Goal: Task Accomplishment & Management: Complete application form

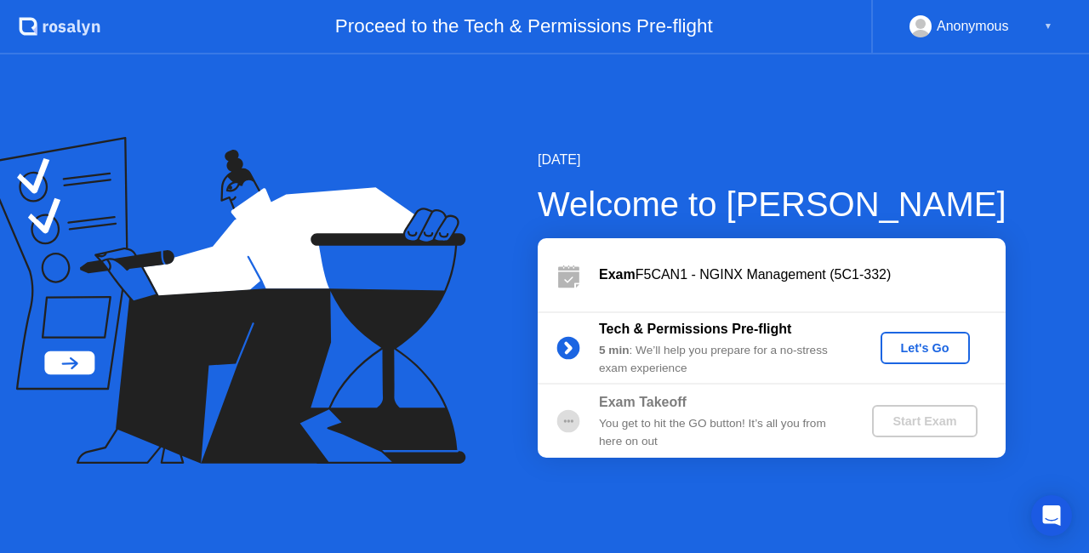
click at [926, 335] on button "Let's Go" at bounding box center [924, 348] width 89 height 32
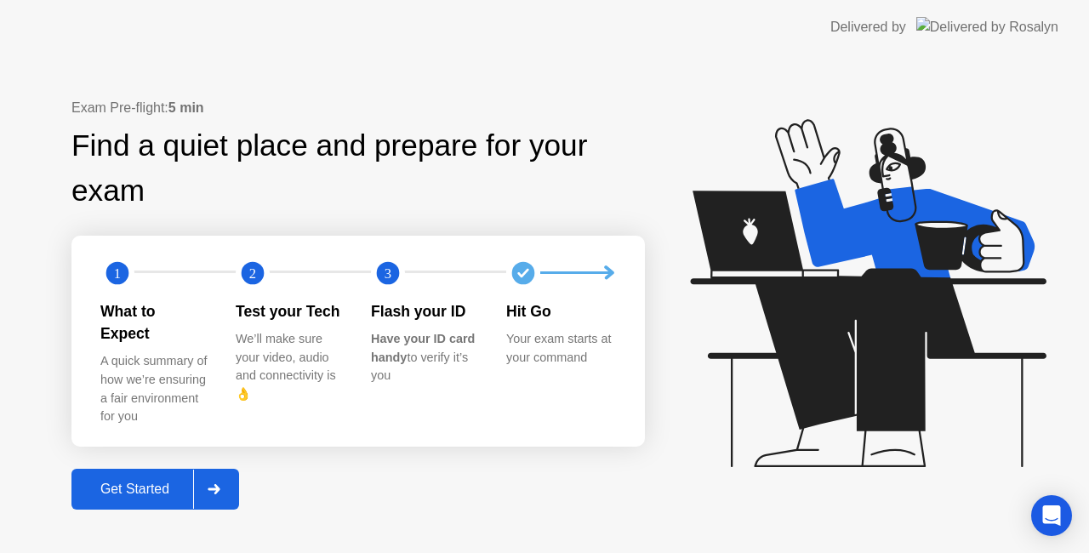
click at [327, 495] on div "Exam Pre-flight: 5 min Find a quiet place and prepare for your exam 1 2 3 What …" at bounding box center [357, 304] width 573 height 412
click at [175, 481] on div "Get Started" at bounding box center [135, 488] width 117 height 15
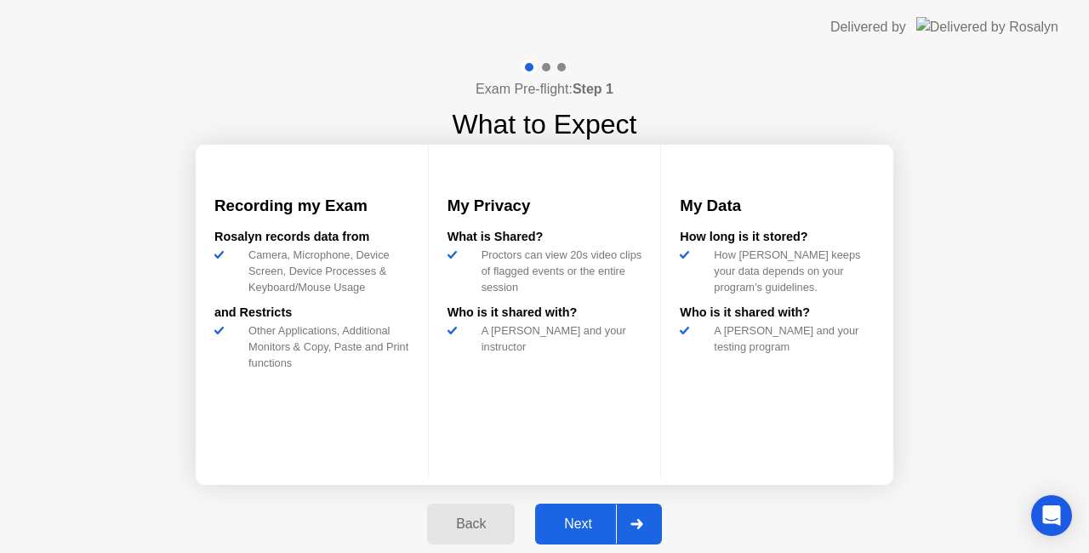
click at [587, 521] on div "Next" at bounding box center [578, 523] width 76 height 15
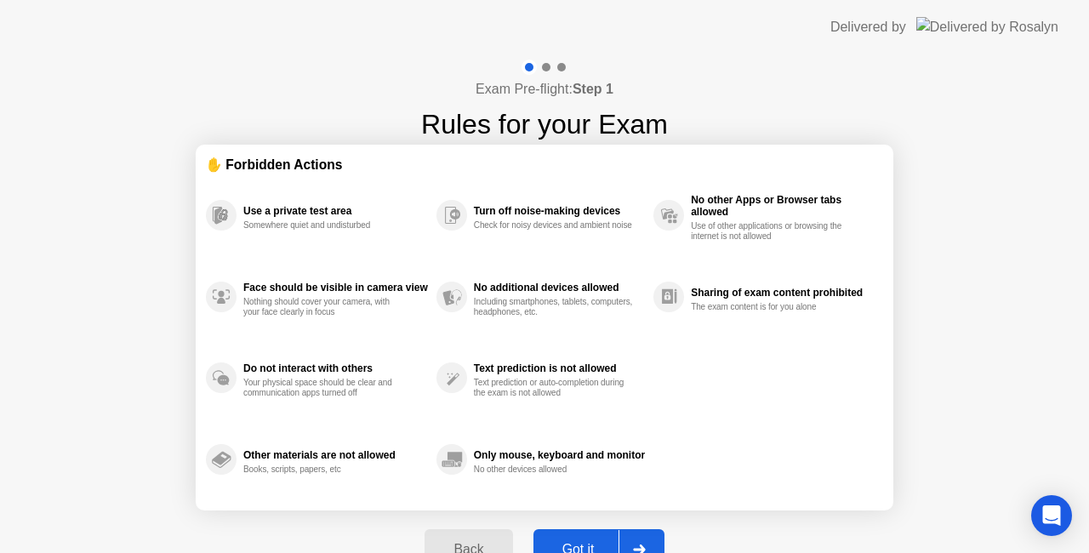
click at [583, 538] on button "Got it" at bounding box center [598, 549] width 131 height 41
select select "**********"
select select "*******"
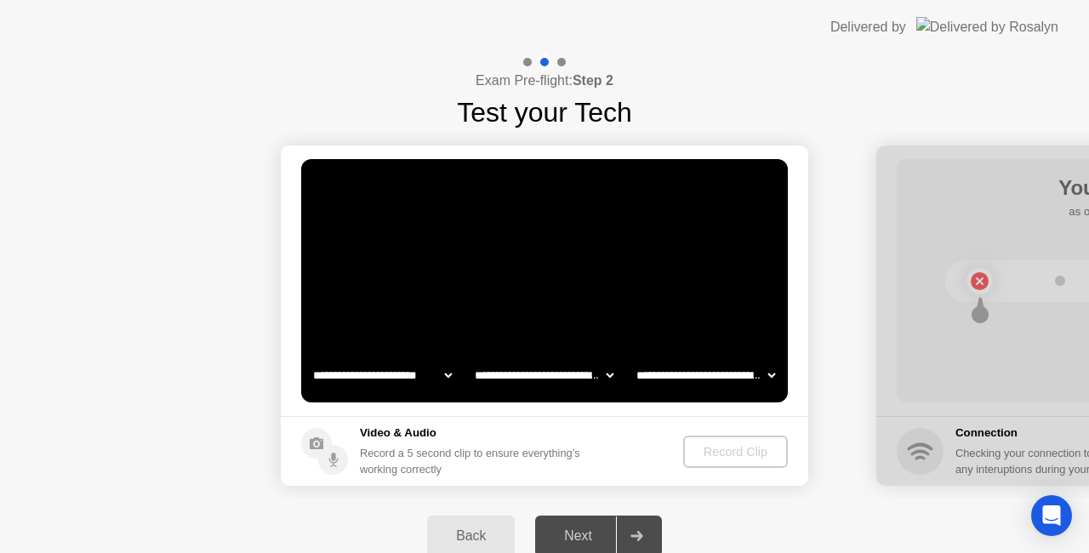
click at [583, 538] on div "Next" at bounding box center [578, 535] width 76 height 15
click at [762, 465] on button "Record Clip" at bounding box center [736, 451] width 103 height 32
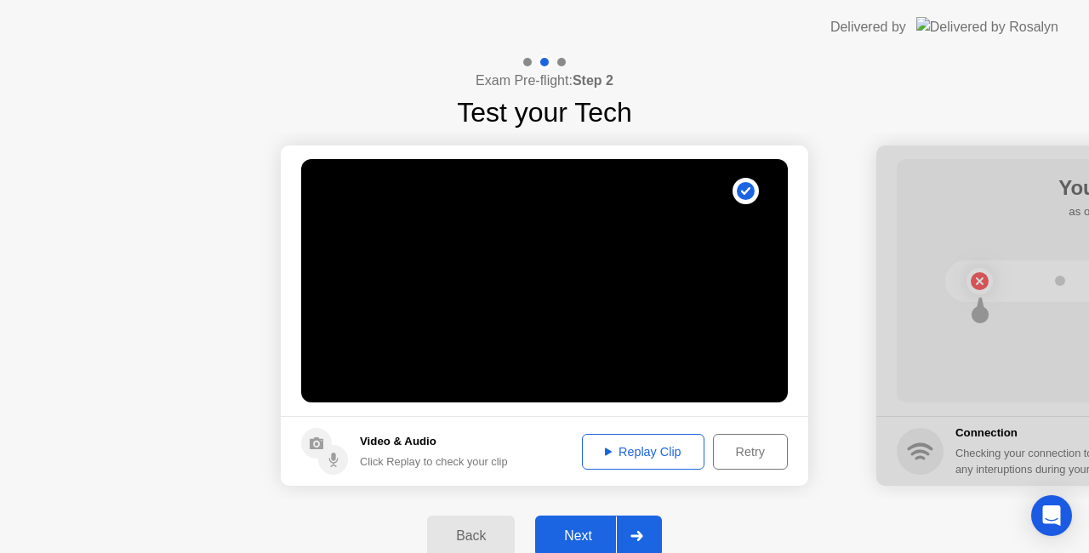
click at [582, 535] on div "Next" at bounding box center [578, 535] width 76 height 15
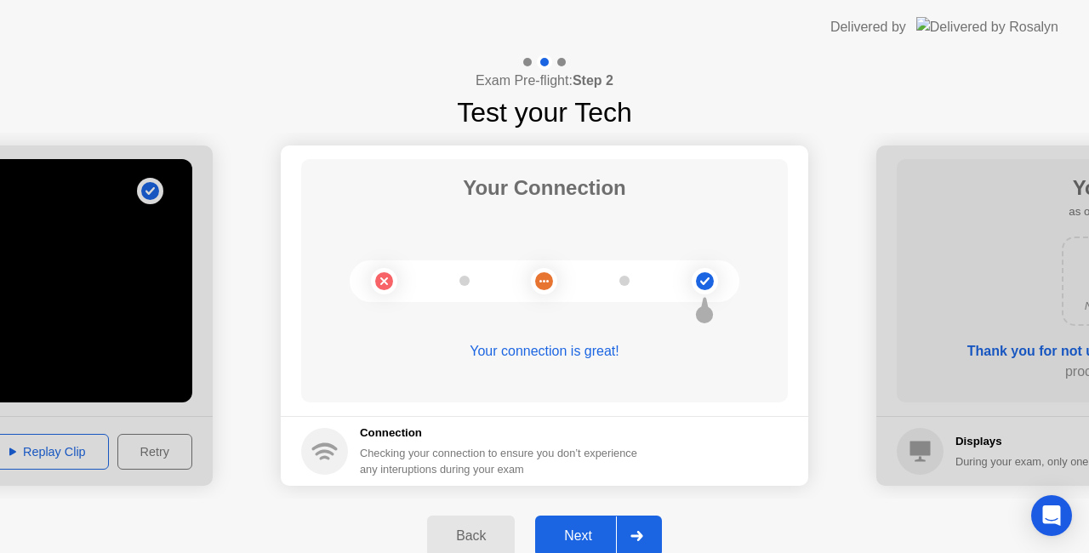
click at [582, 535] on div "Next" at bounding box center [578, 535] width 76 height 15
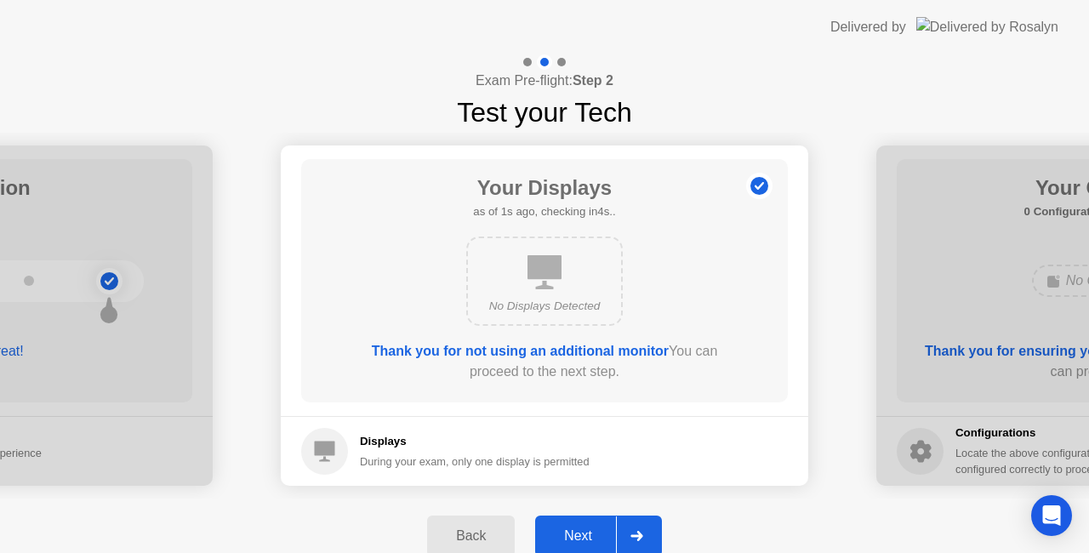
click at [540, 290] on div "No Displays Detected" at bounding box center [544, 280] width 156 height 89
click at [589, 528] on div "Next" at bounding box center [578, 535] width 76 height 15
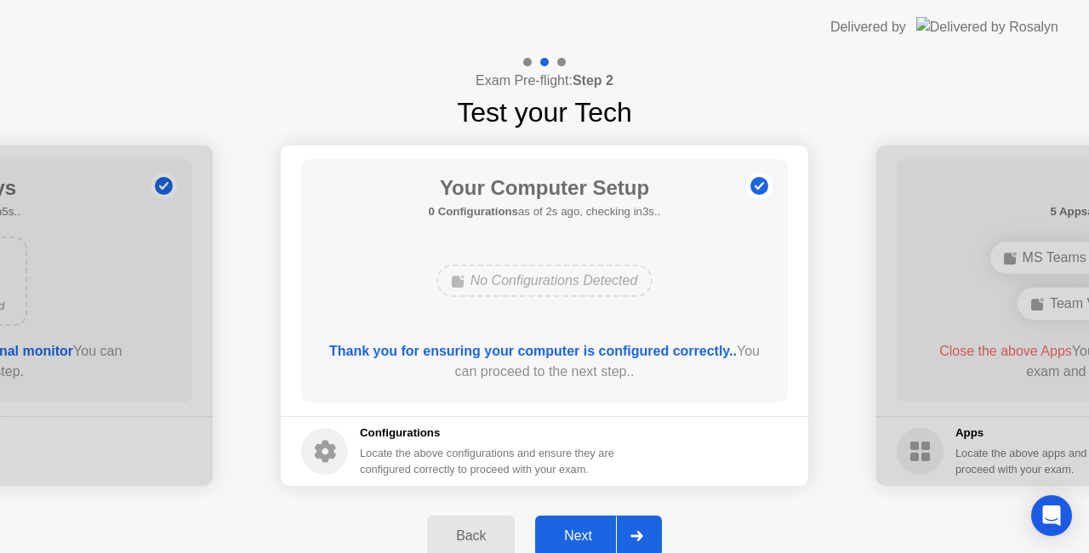
click at [589, 528] on div "Next" at bounding box center [578, 535] width 76 height 15
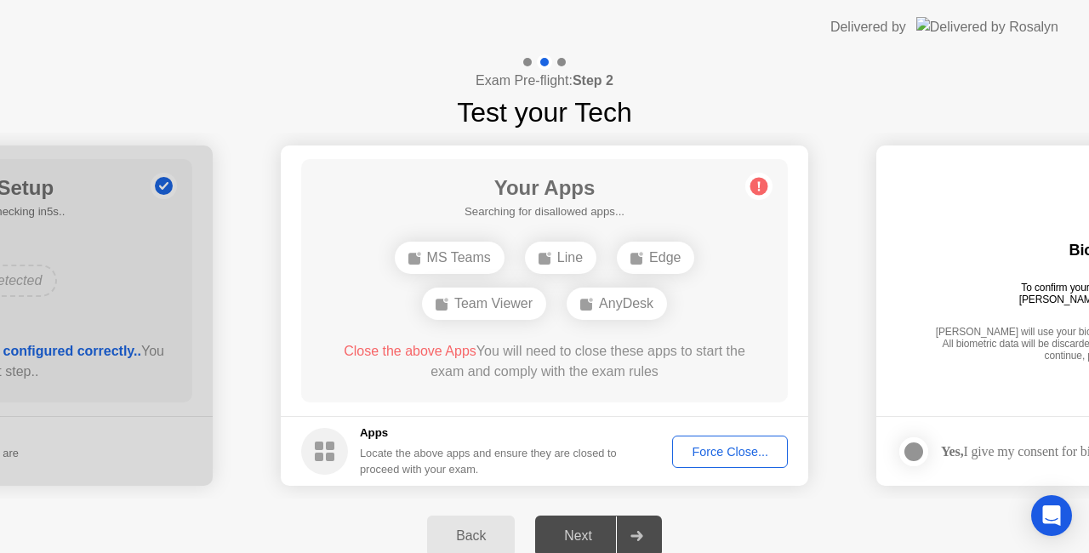
click at [737, 449] on div "Force Close..." at bounding box center [730, 452] width 104 height 14
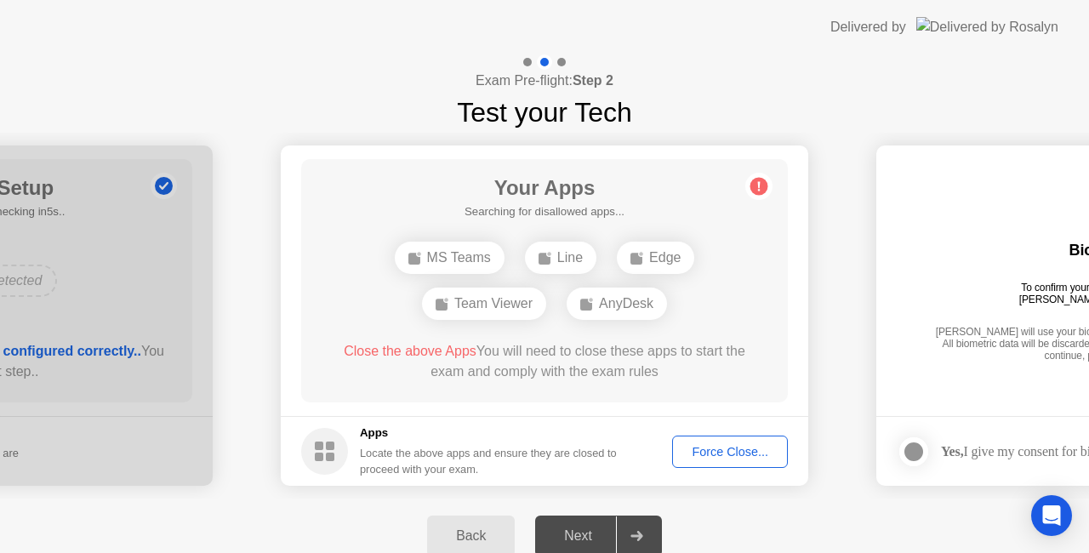
click at [758, 178] on circle at bounding box center [759, 187] width 18 height 18
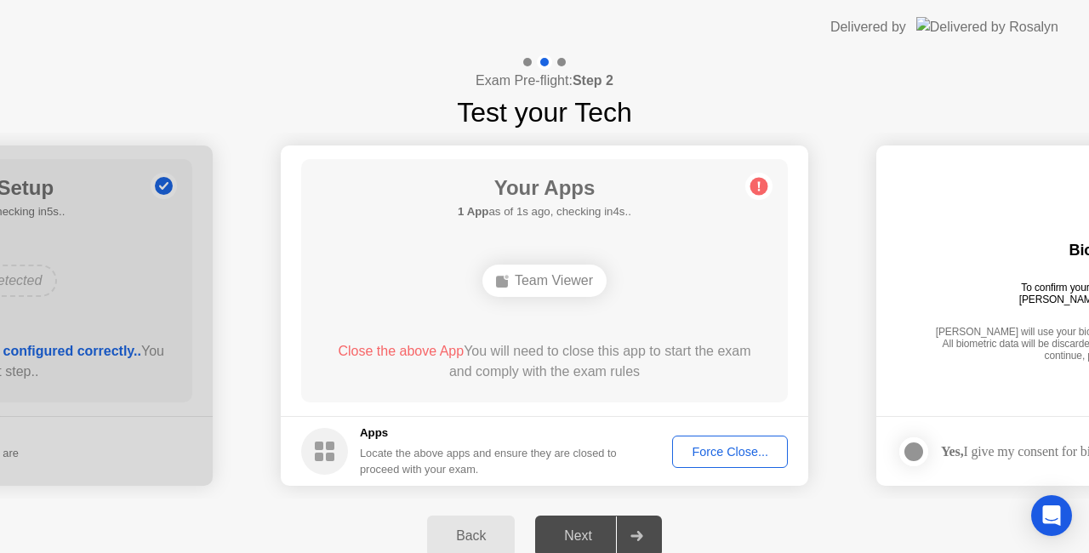
click at [721, 456] on div "Force Close..." at bounding box center [730, 452] width 104 height 14
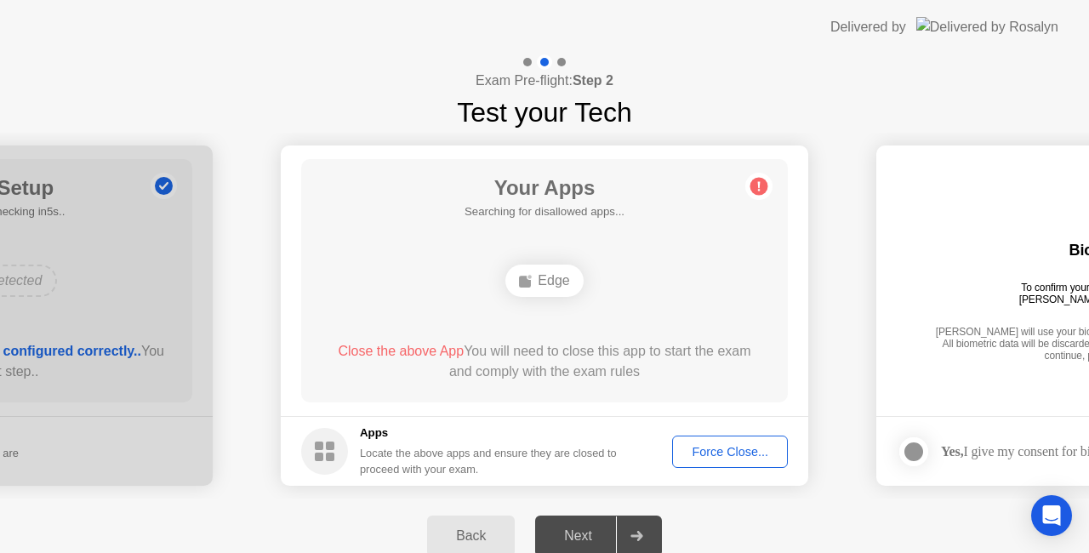
click at [715, 452] on div "Force Close..." at bounding box center [730, 452] width 104 height 14
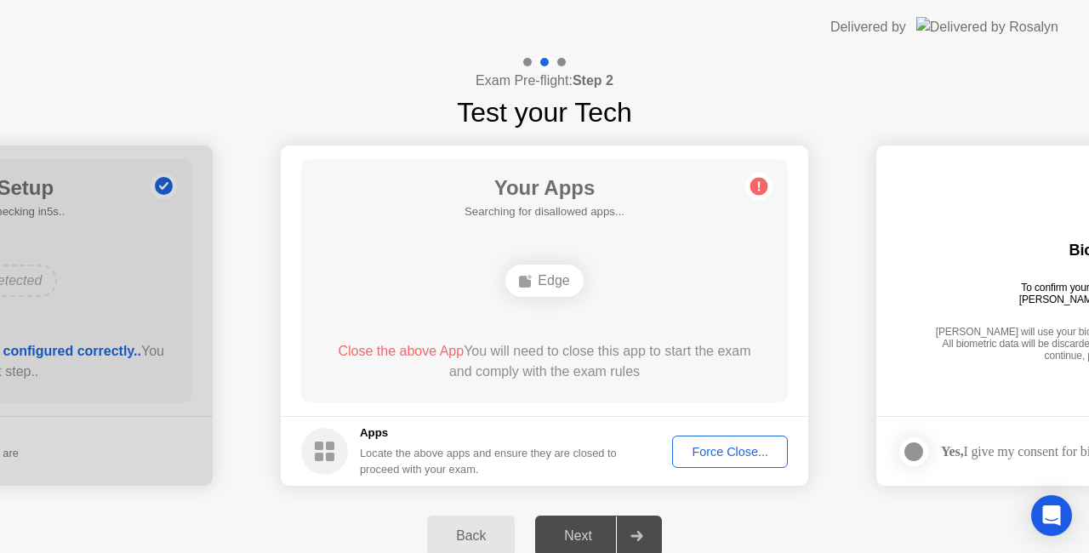
click at [758, 192] on circle at bounding box center [759, 187] width 18 height 18
click at [723, 445] on div "Force Close..." at bounding box center [730, 452] width 104 height 14
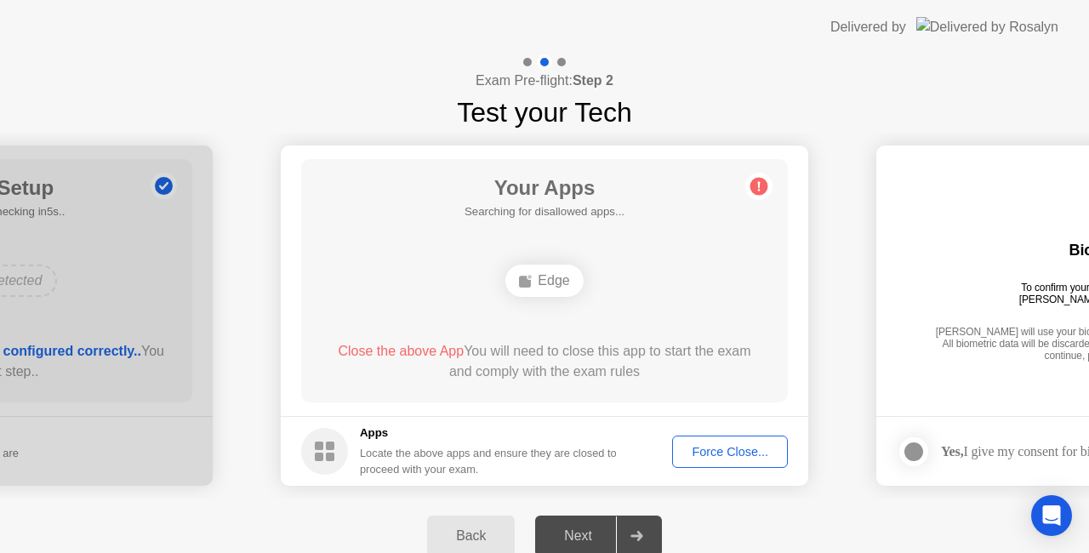
click at [718, 449] on div "Force Close..." at bounding box center [730, 452] width 104 height 14
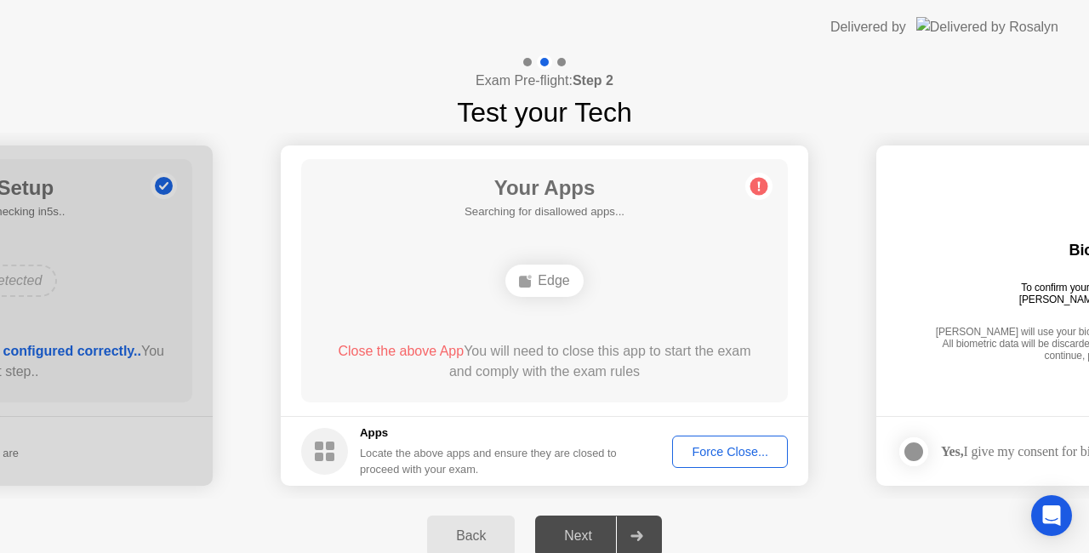
click at [740, 448] on div "Force Close..." at bounding box center [730, 452] width 104 height 14
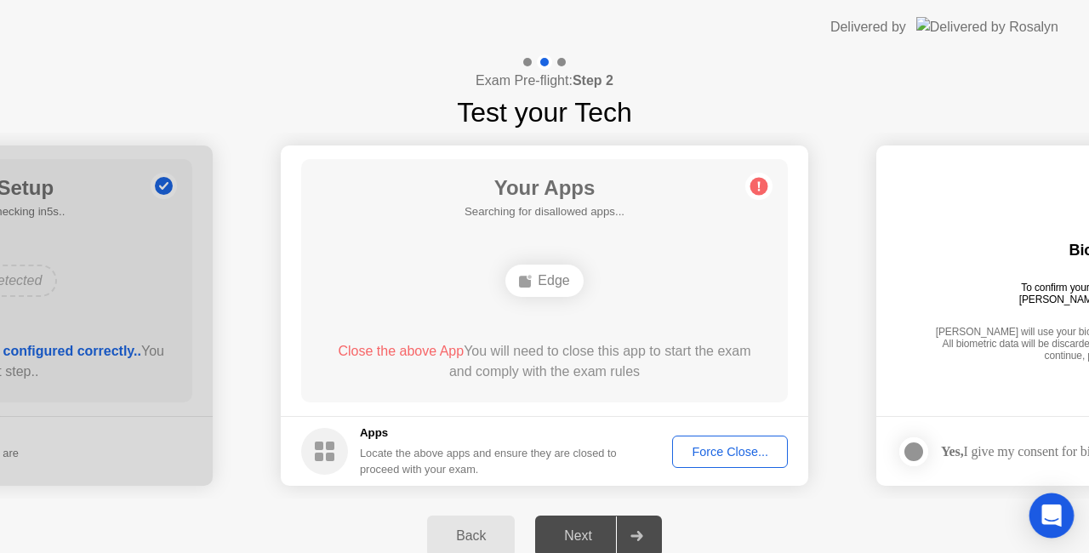
click at [1040, 510] on div "Open Intercom Messenger" at bounding box center [1051, 515] width 45 height 45
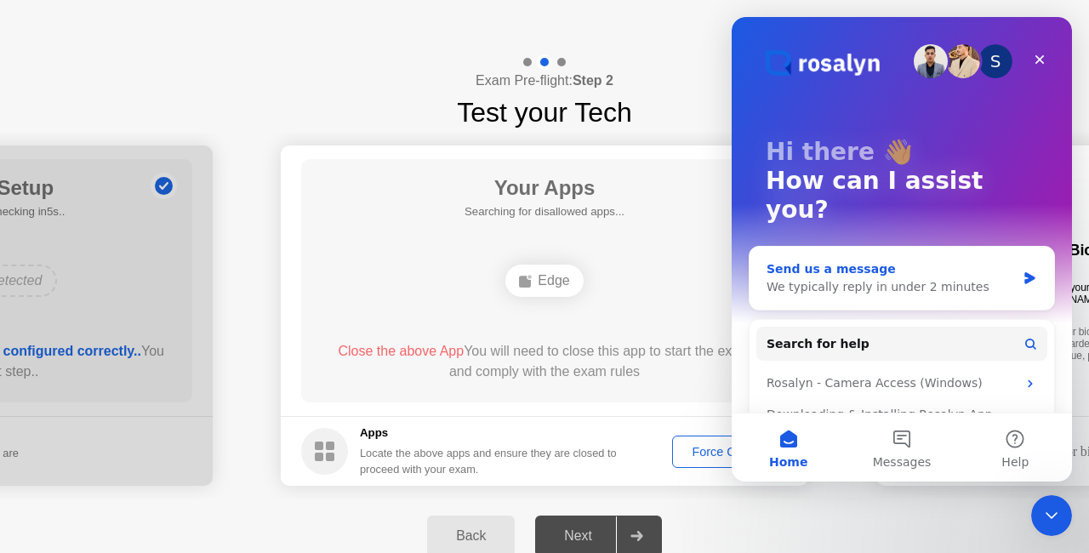
click at [959, 260] on div "Send us a message" at bounding box center [890, 269] width 249 height 18
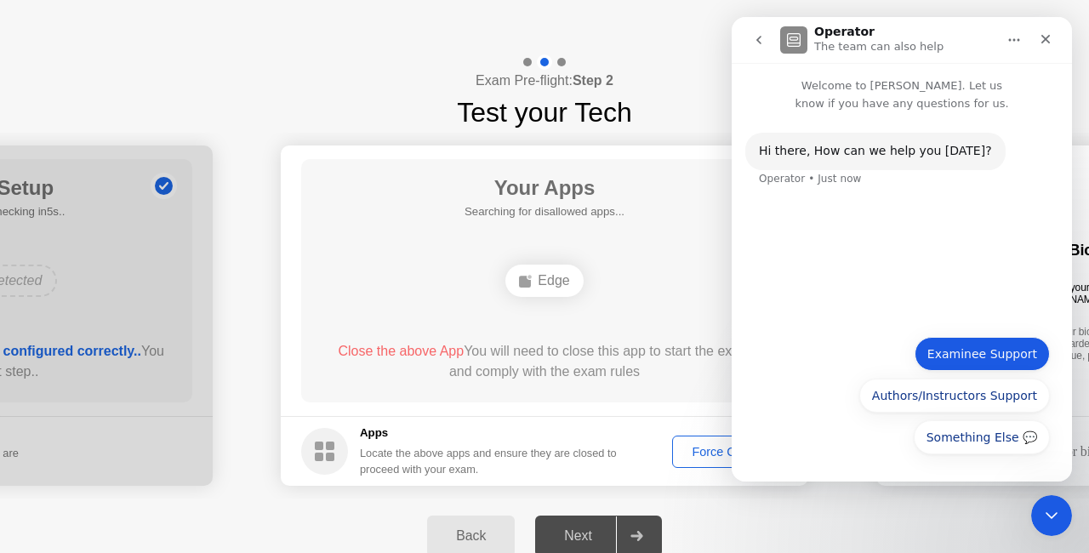
click at [988, 344] on button "Examinee Support" at bounding box center [981, 354] width 135 height 34
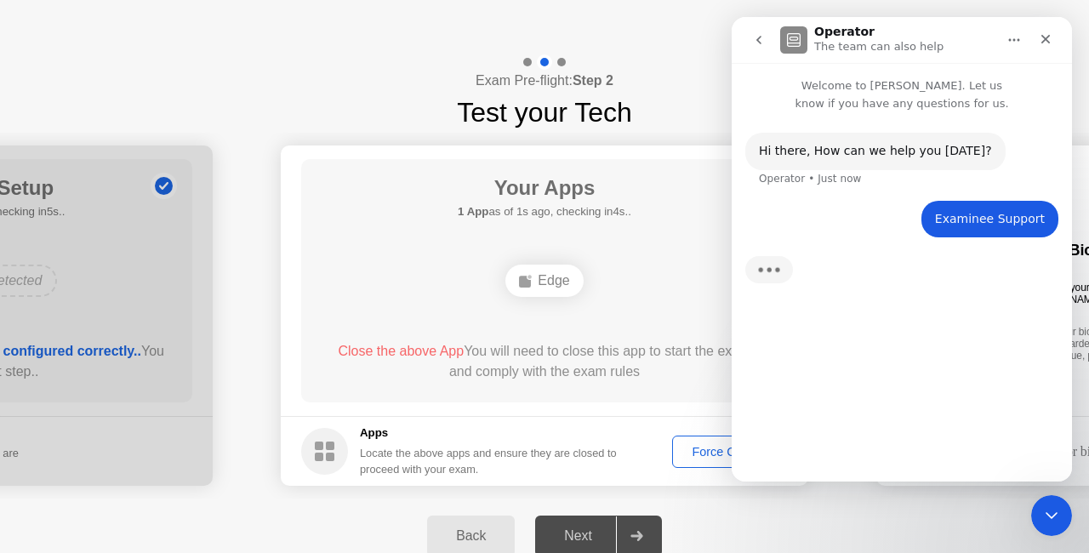
click at [771, 522] on body "**********" at bounding box center [544, 276] width 1089 height 553
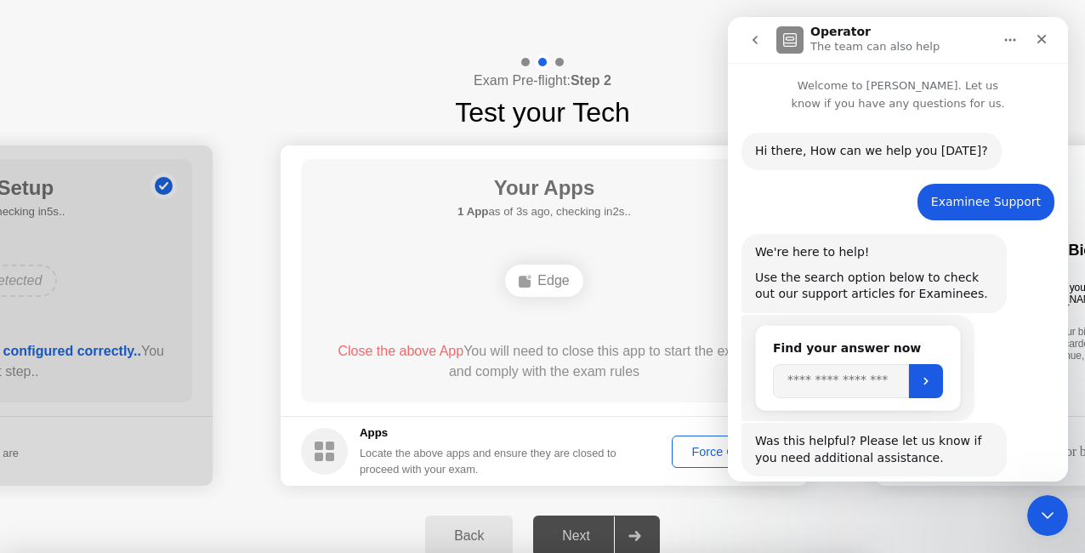
scroll to position [90, 0]
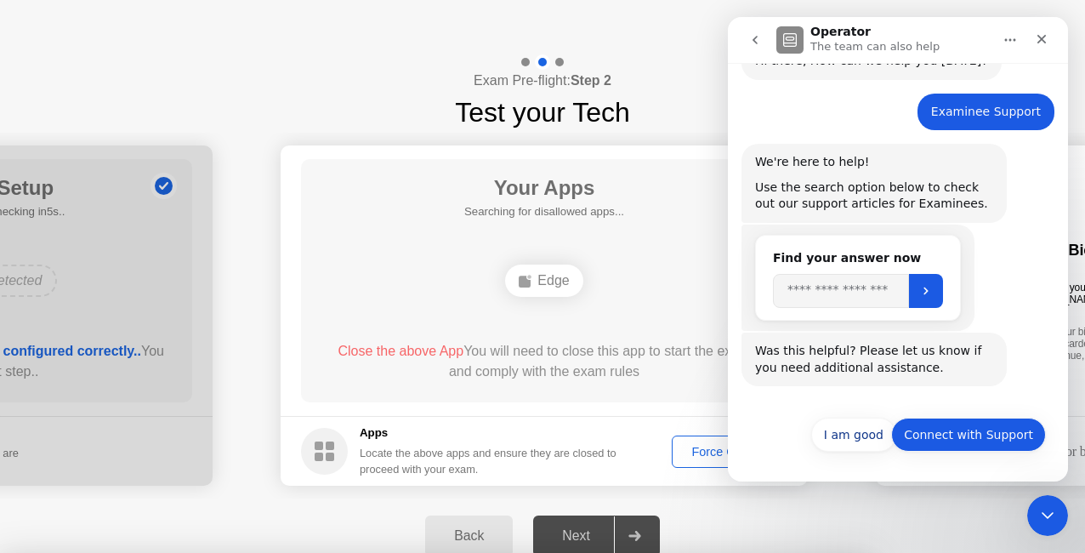
click at [927, 437] on button "Connect with Support" at bounding box center [968, 435] width 155 height 34
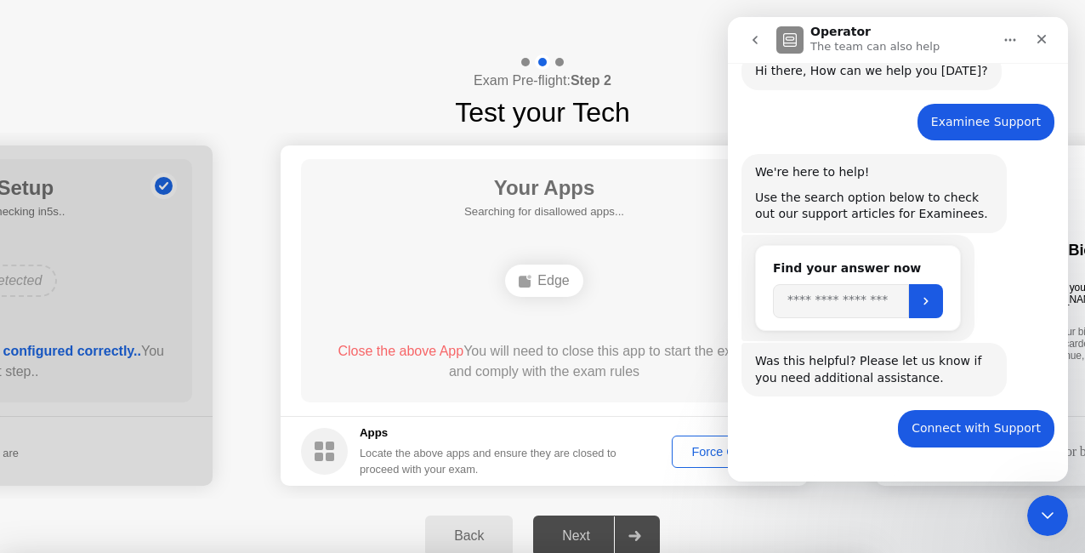
scroll to position [136, 0]
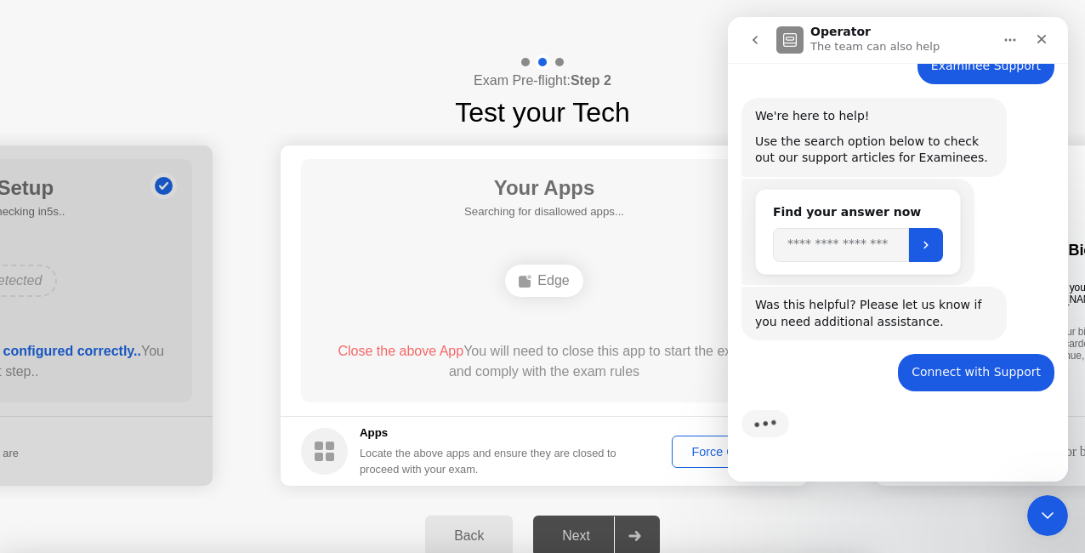
click at [700, 552] on div at bounding box center [542, 553] width 1085 height 0
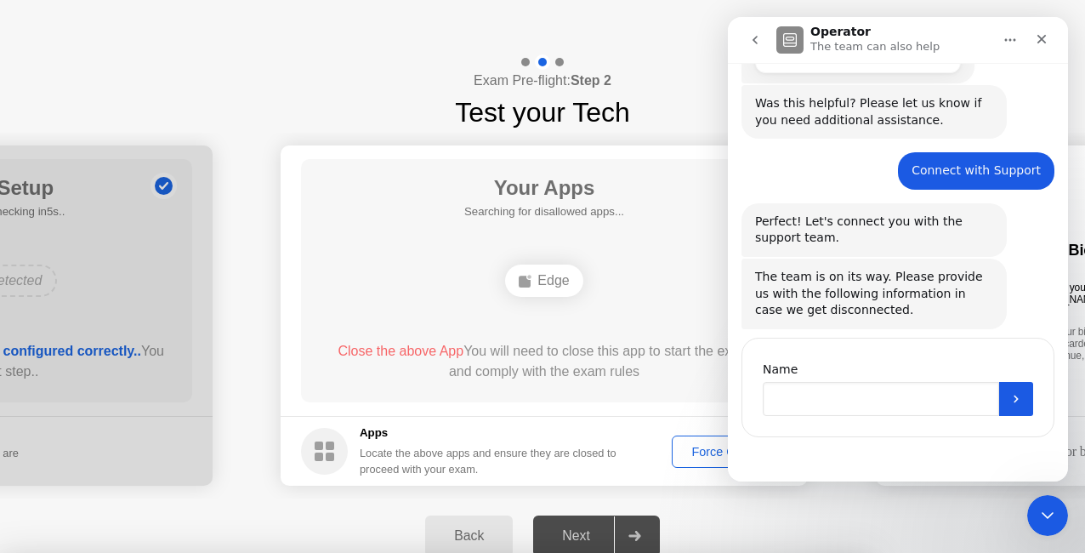
click at [791, 404] on input "Name" at bounding box center [881, 399] width 236 height 34
type input "********"
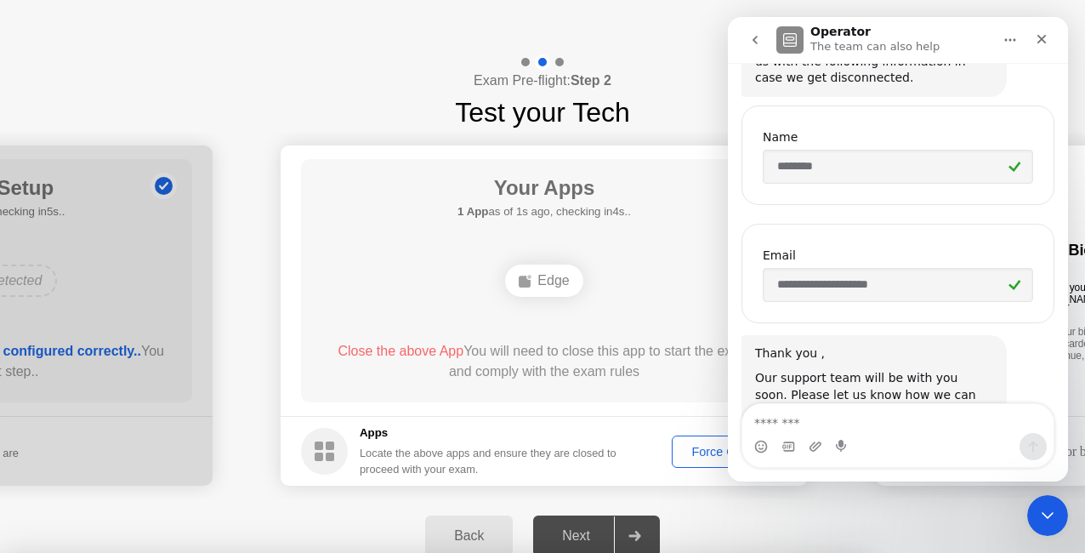
scroll to position [630, 0]
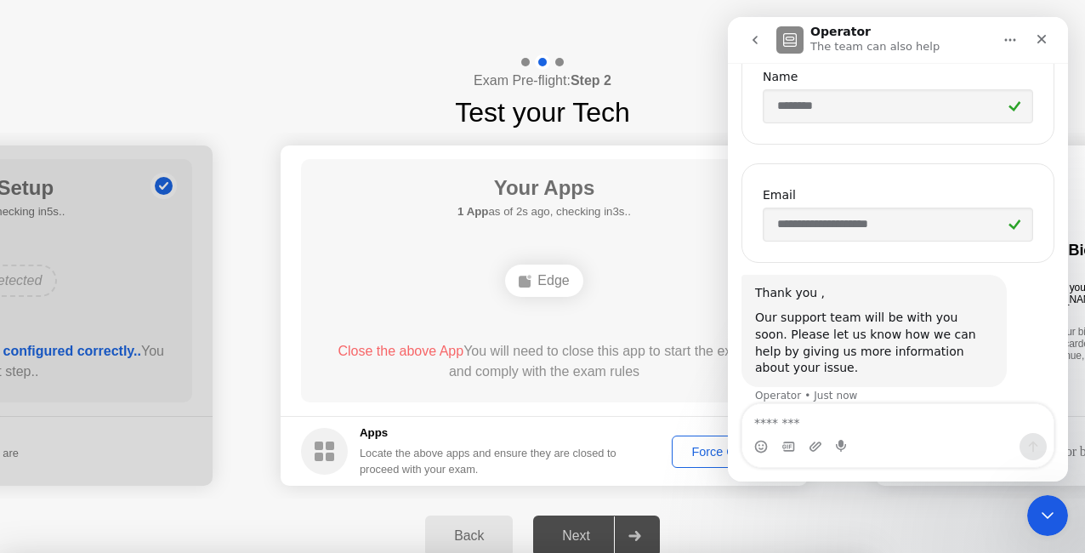
click at [856, 424] on textarea "Message…" at bounding box center [897, 418] width 311 height 29
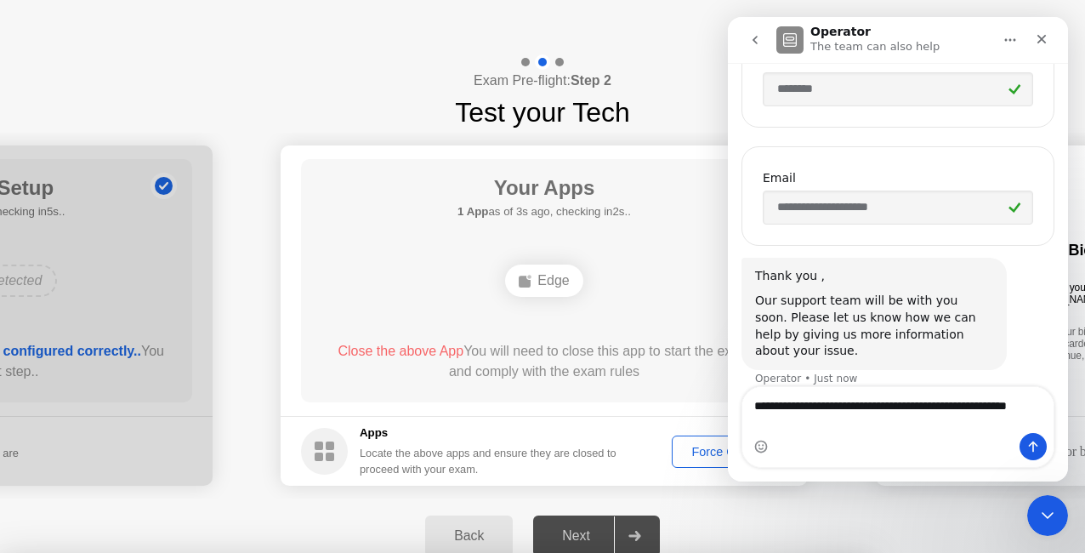
type textarea "**********"
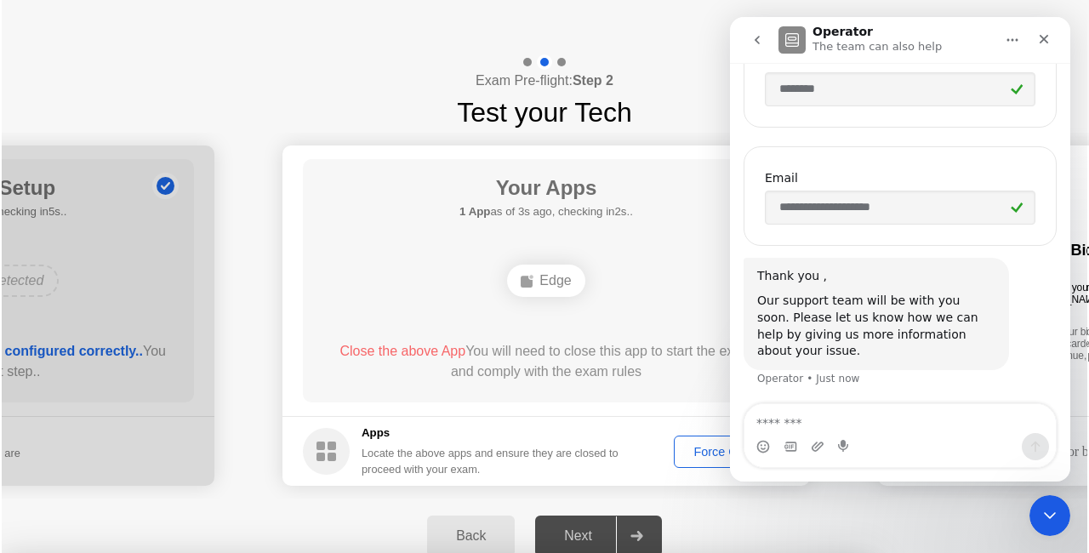
scroll to position [697, 0]
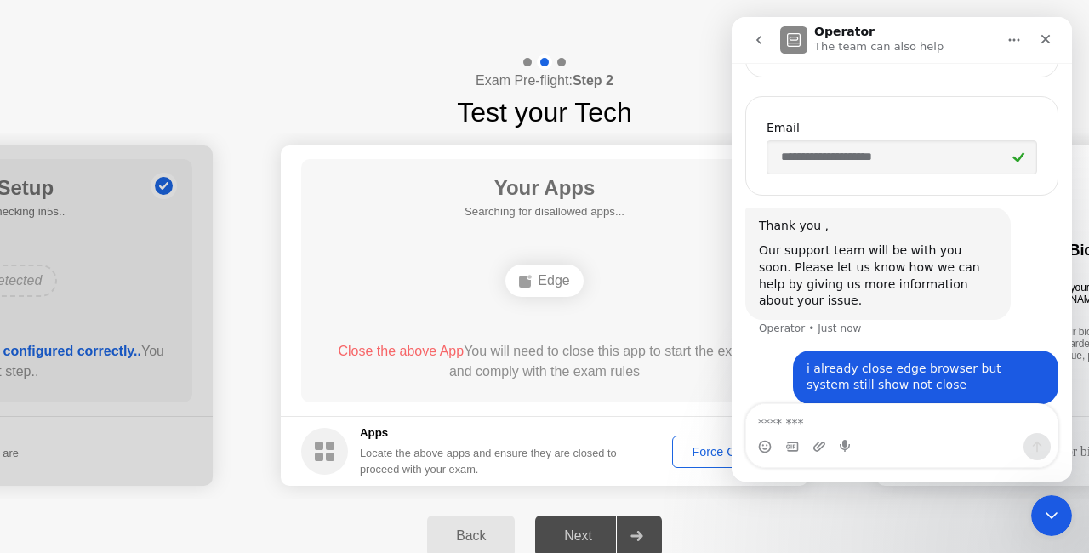
click at [498, 543] on div "Back" at bounding box center [470, 535] width 77 height 15
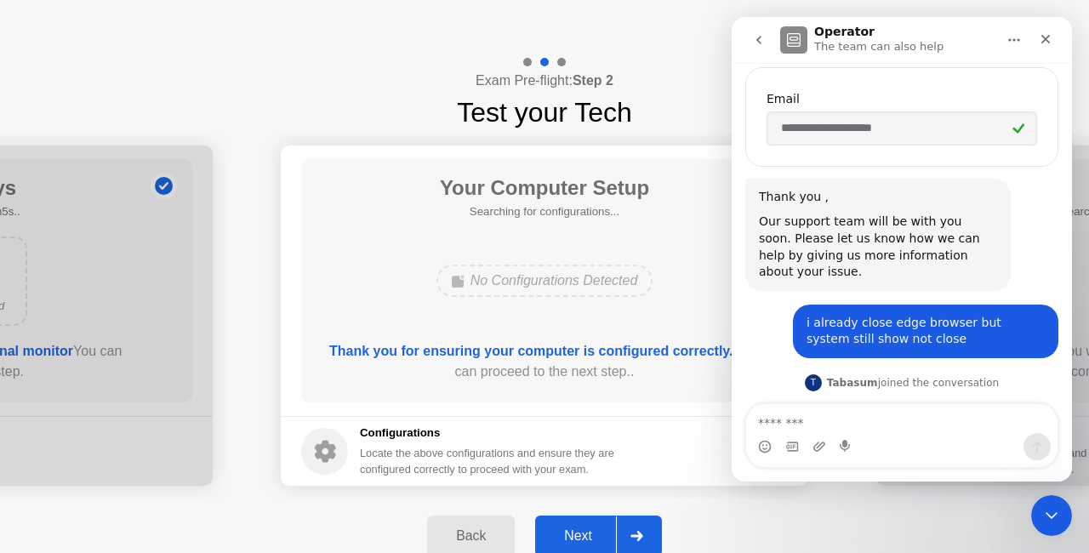
scroll to position [821, 0]
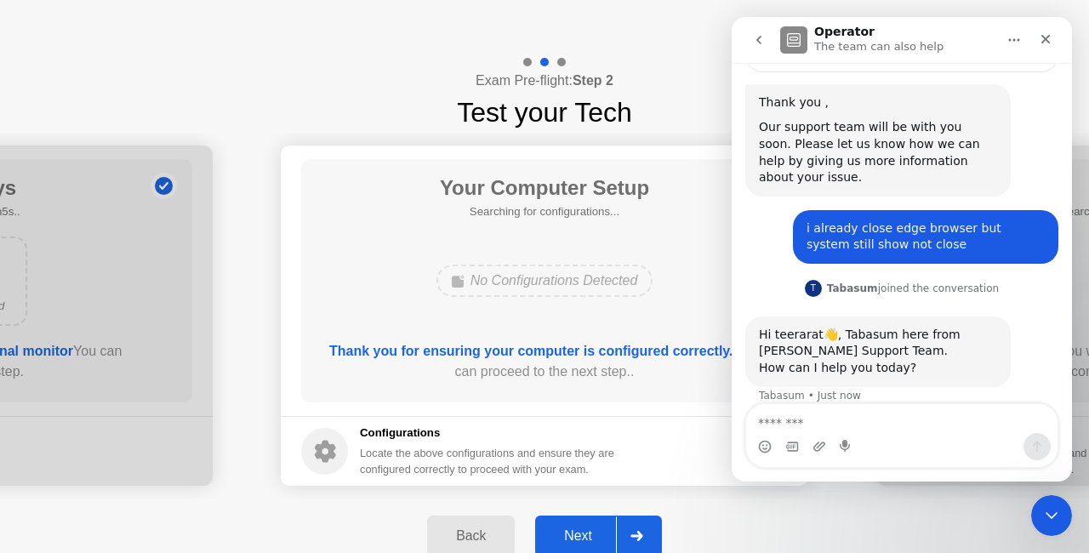
click at [589, 534] on div "Next" at bounding box center [578, 535] width 76 height 15
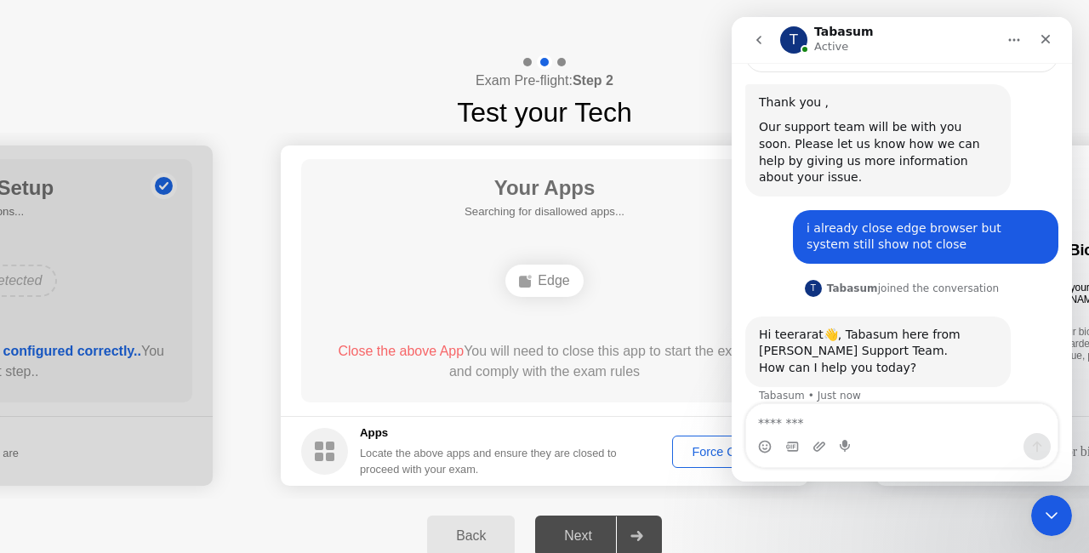
click at [650, 538] on div at bounding box center [636, 535] width 41 height 39
click at [811, 435] on div "Intercom messenger" at bounding box center [901, 446] width 311 height 27
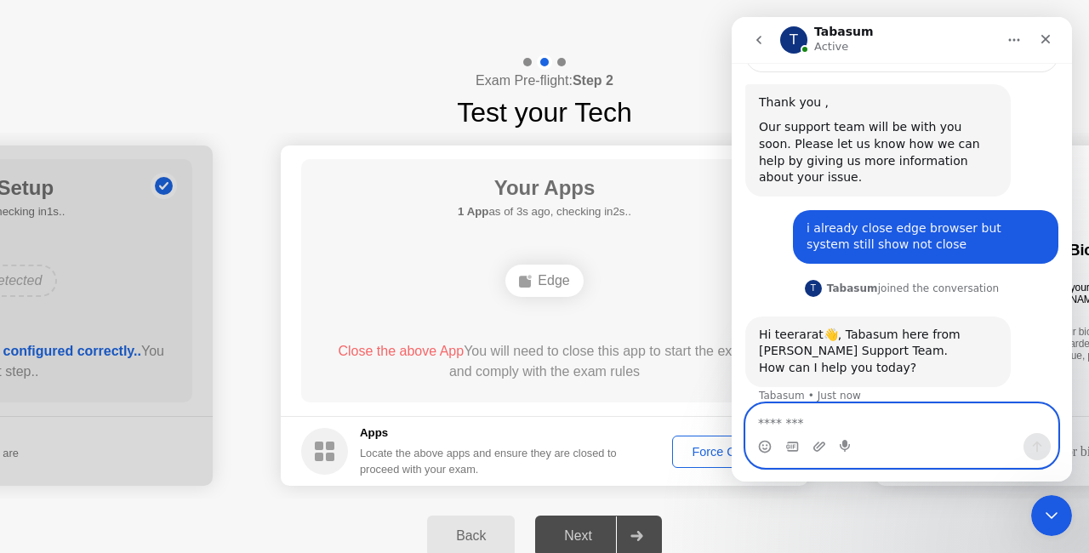
click at [803, 430] on textarea "Message…" at bounding box center [902, 418] width 312 height 29
type textarea "**"
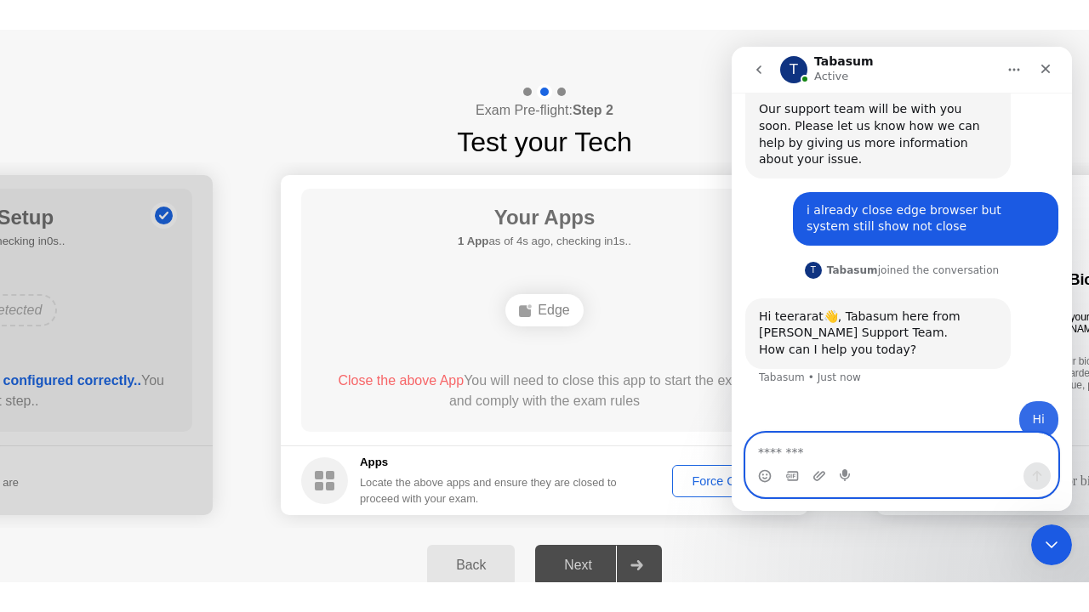
scroll to position [871, 0]
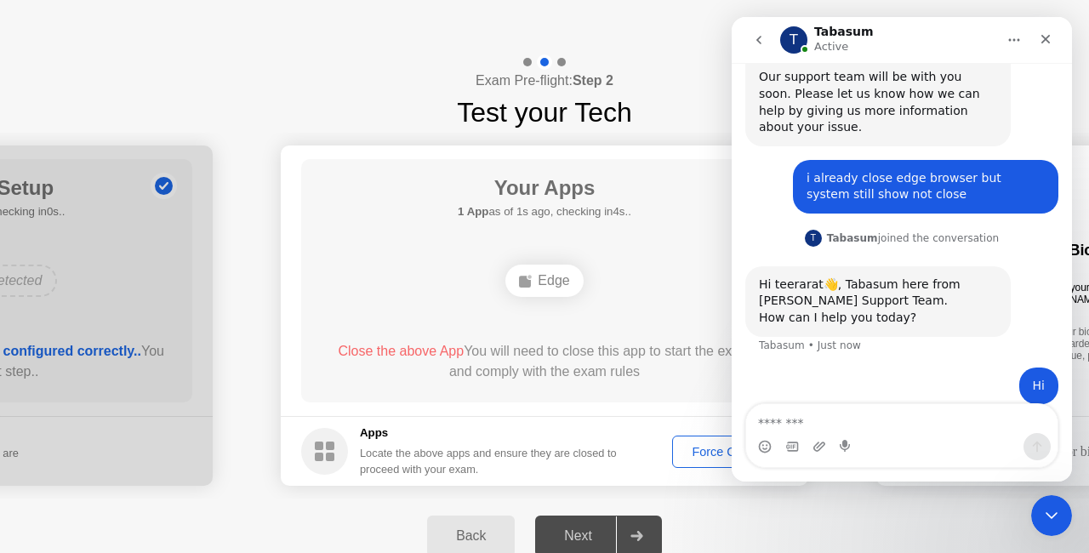
click at [700, 434] on footer "Apps Locate the above apps and ensure they are closed to proceed with your exam…" at bounding box center [544, 451] width 527 height 70
click at [708, 453] on div "Force Close..." at bounding box center [730, 452] width 104 height 14
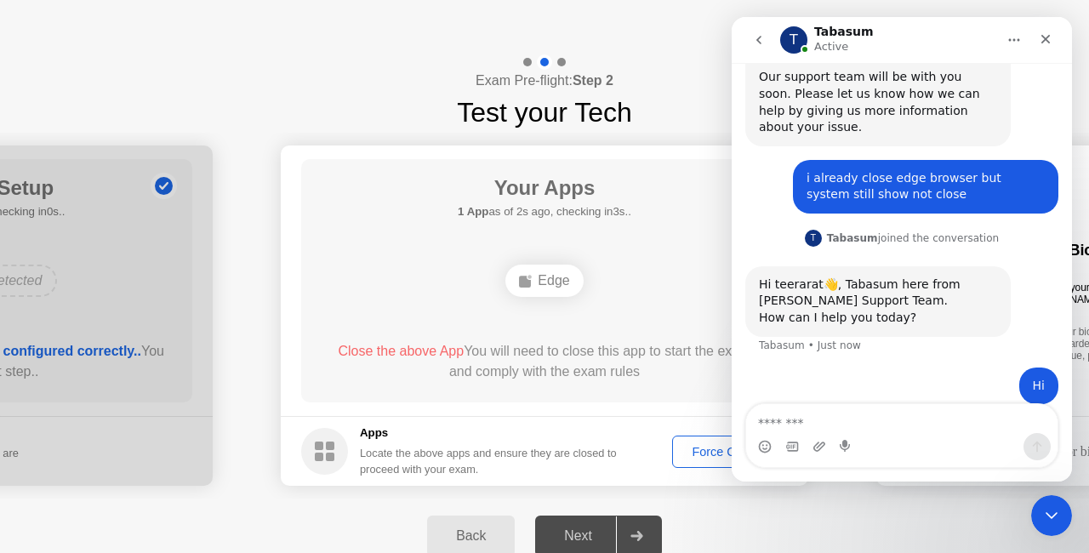
click at [342, 398] on div "Your Apps 1 App as of 2s ago, checking in3s.. Edge Close the above App You will…" at bounding box center [544, 280] width 486 height 243
click at [405, 350] on span "Close the above App" at bounding box center [401, 351] width 126 height 14
click at [418, 352] on span "Close the above App" at bounding box center [401, 351] width 126 height 14
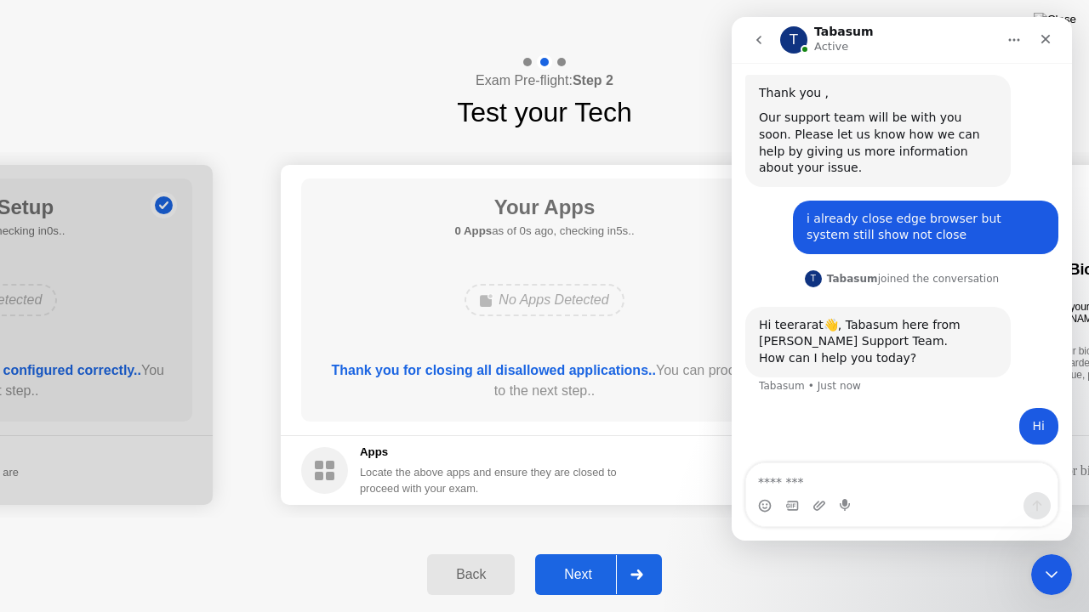
scroll to position [811, 0]
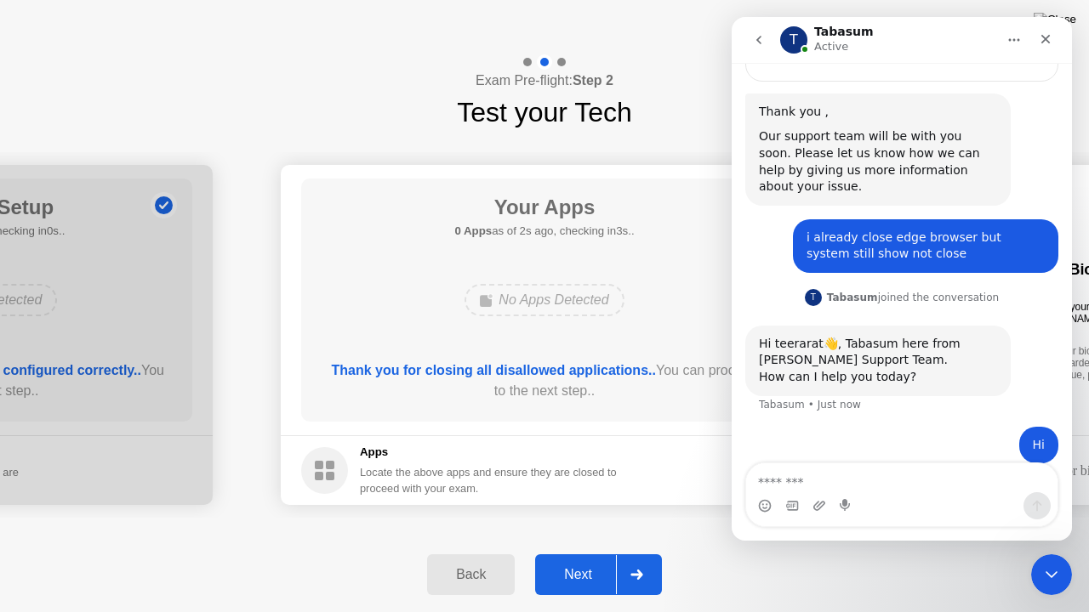
click at [669, 532] on div "**********" at bounding box center [544, 335] width 1089 height 405
click at [602, 552] on button "Next" at bounding box center [598, 575] width 127 height 41
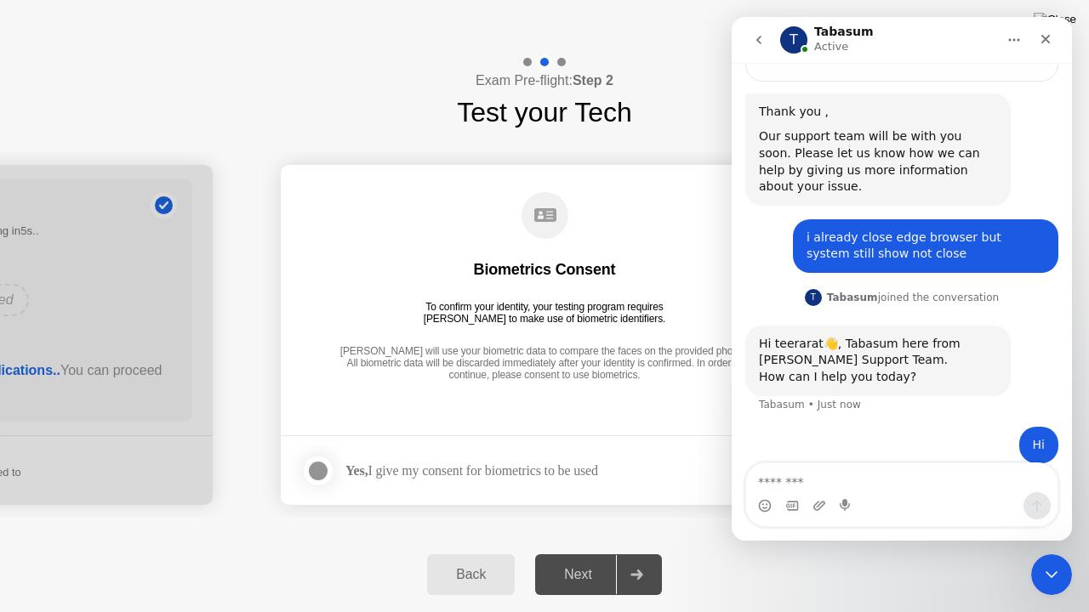
click at [311, 465] on div at bounding box center [318, 471] width 20 height 20
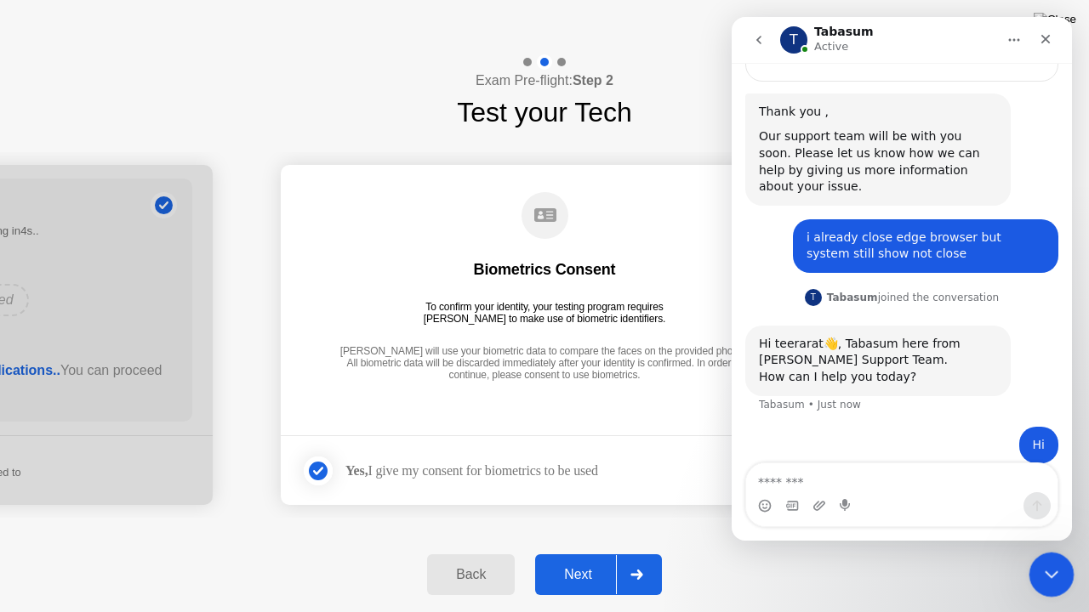
click at [1047, 552] on icon "Close Intercom Messenger" at bounding box center [1048, 572] width 20 height 20
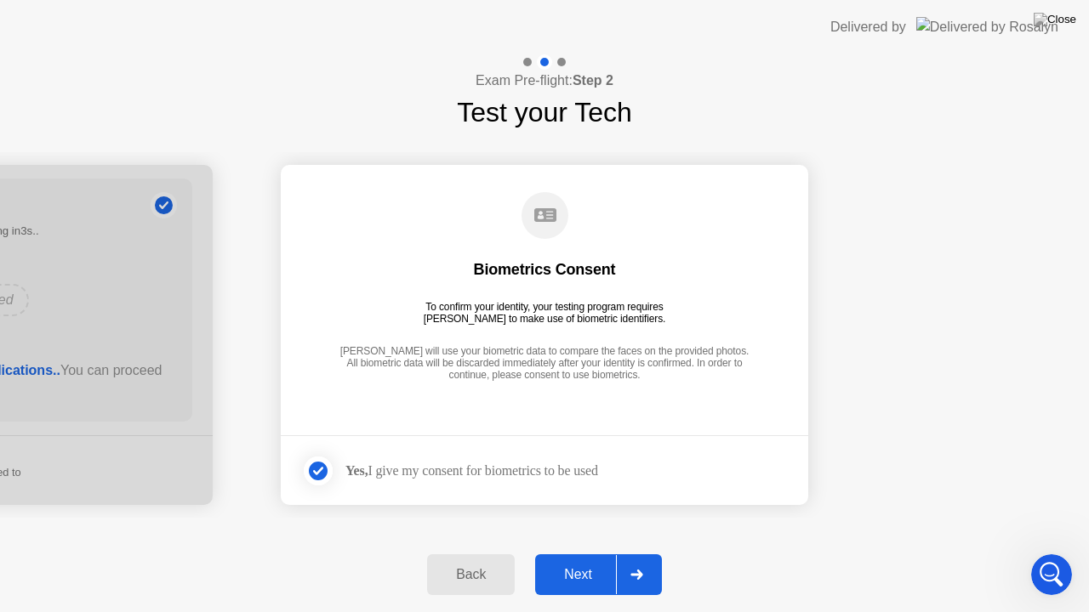
scroll to position [611, 0]
click at [580, 552] on div "Next" at bounding box center [578, 574] width 76 height 15
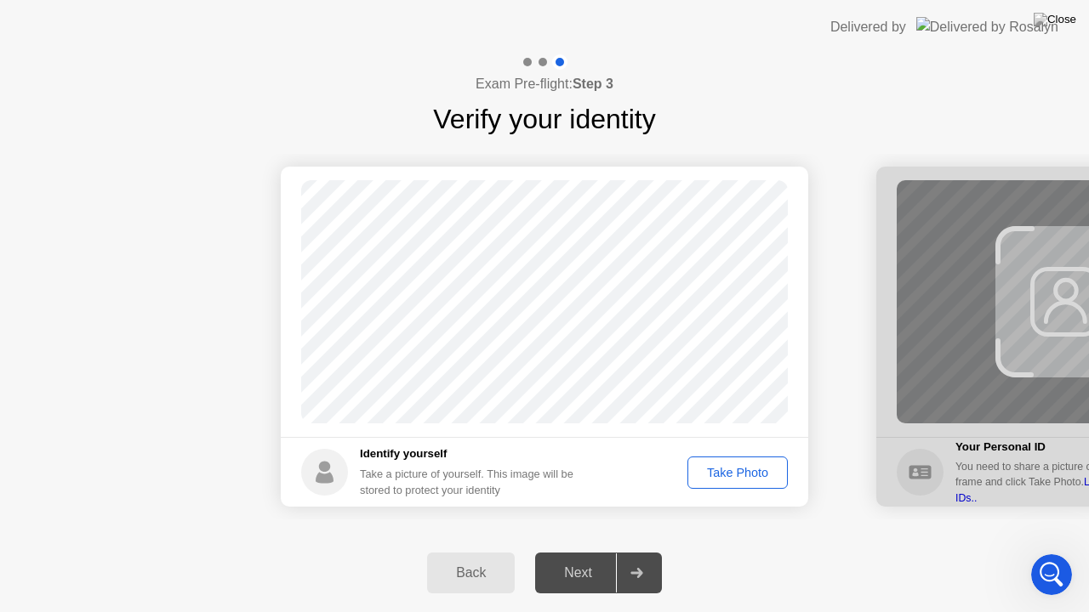
click at [742, 480] on div "Take Photo" at bounding box center [737, 473] width 88 height 14
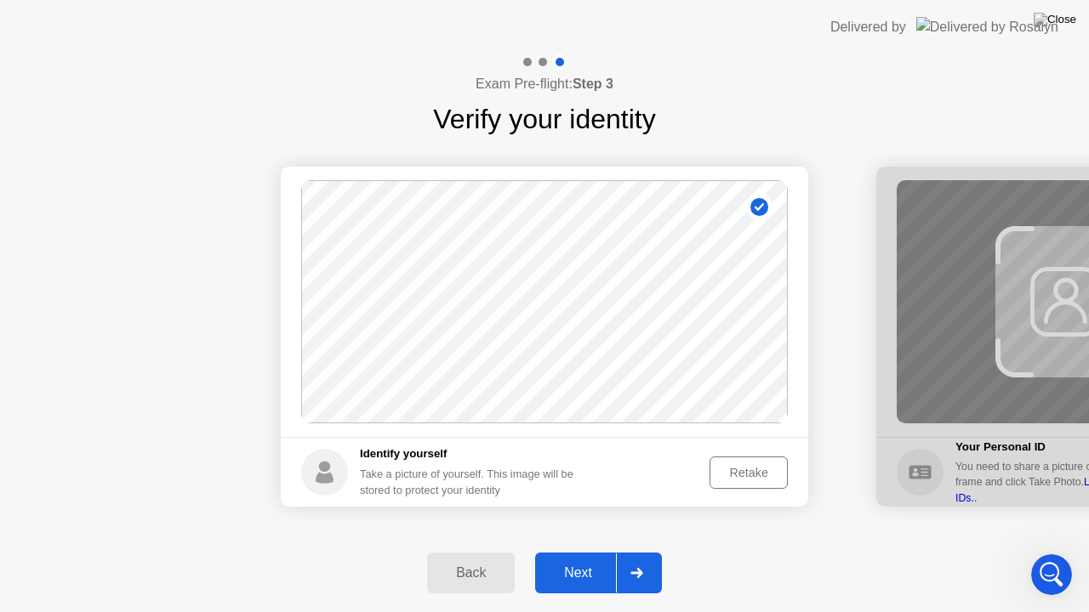
click at [589, 552] on div "Next" at bounding box center [578, 573] width 76 height 15
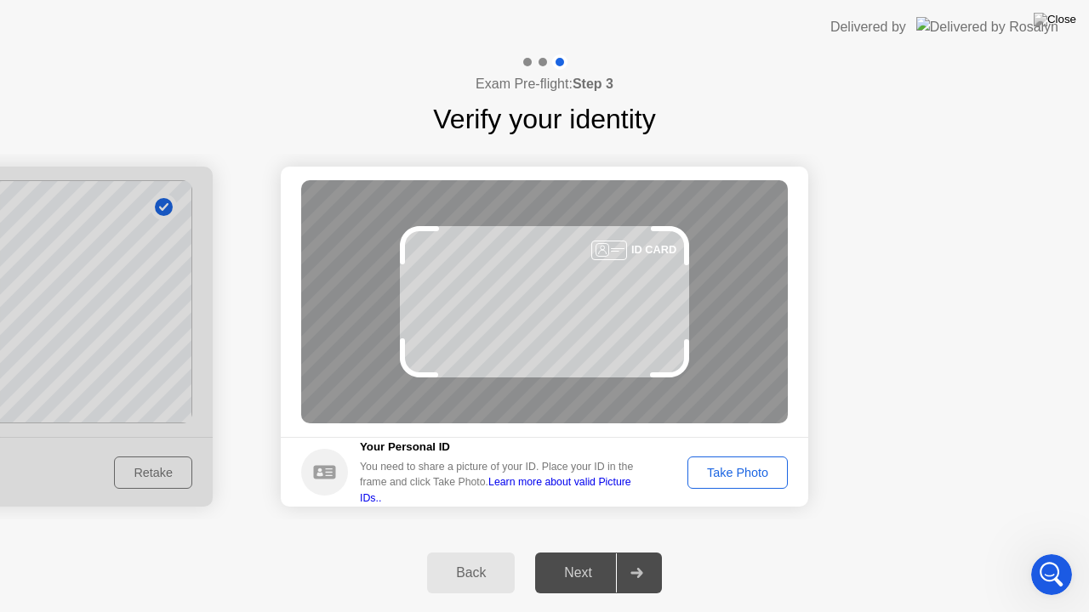
click at [761, 473] on div "Take Photo" at bounding box center [737, 473] width 88 height 14
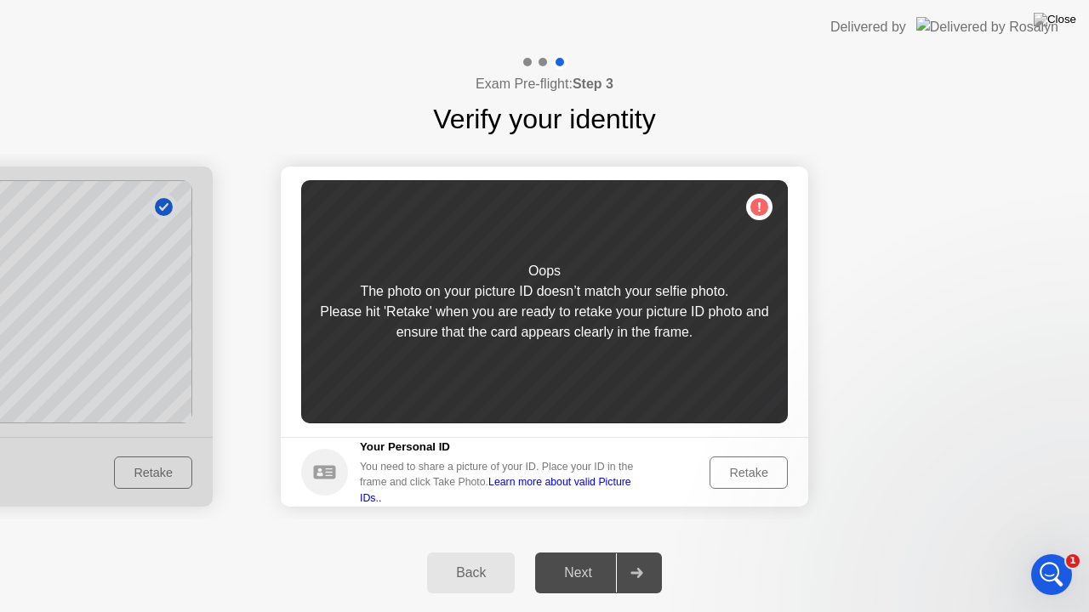
click at [718, 480] on div "Retake" at bounding box center [748, 473] width 66 height 14
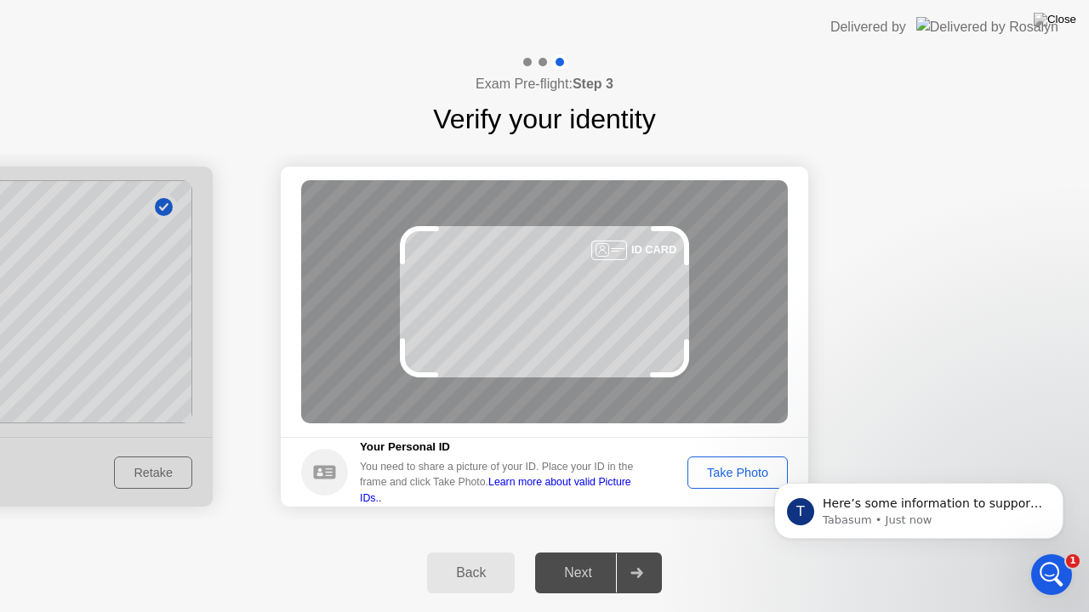
scroll to position [0, 0]
click at [718, 480] on div "Take Photo" at bounding box center [737, 473] width 88 height 14
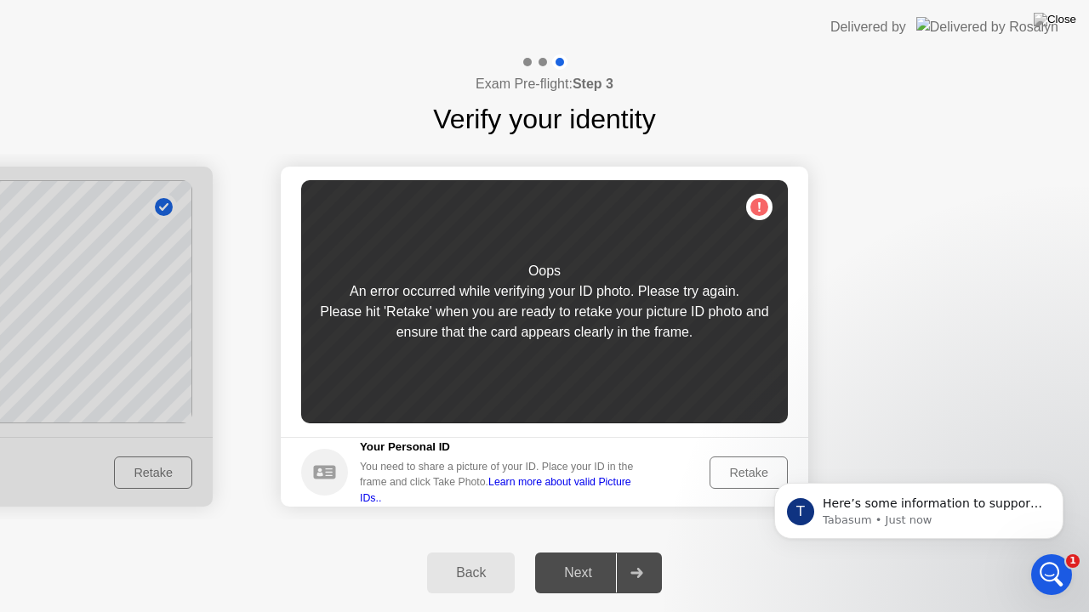
click at [718, 480] on div "Retake" at bounding box center [748, 473] width 66 height 14
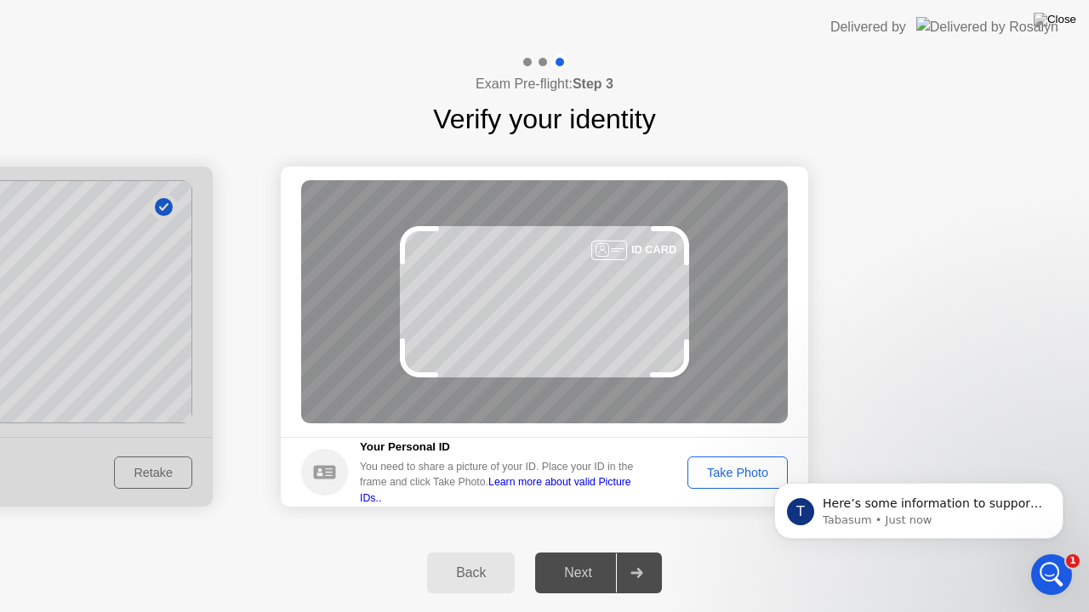
click at [718, 480] on div "Take Photo" at bounding box center [737, 473] width 88 height 14
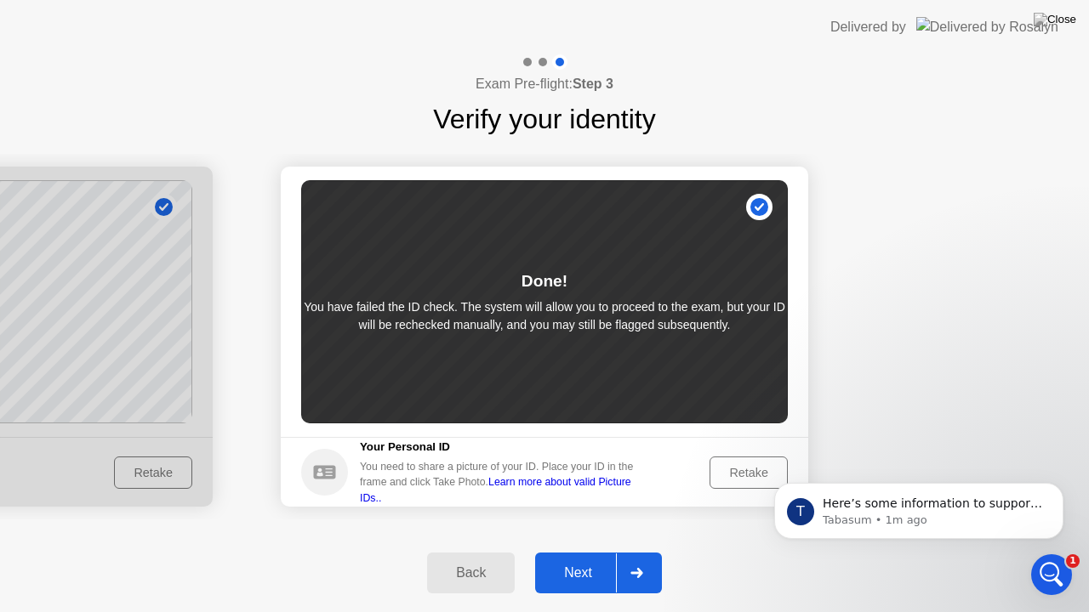
click at [718, 480] on div "Retake" at bounding box center [748, 473] width 66 height 14
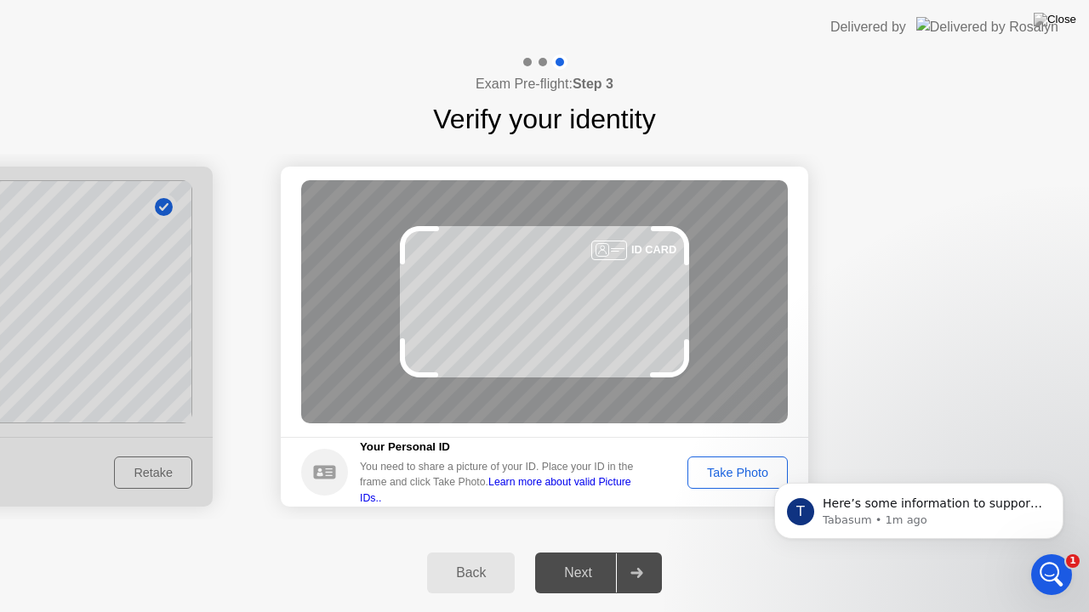
click at [602, 492] on link "Learn more about valid Picture IDs.." at bounding box center [495, 489] width 271 height 27
click at [737, 461] on button "Take Photo" at bounding box center [737, 473] width 100 height 32
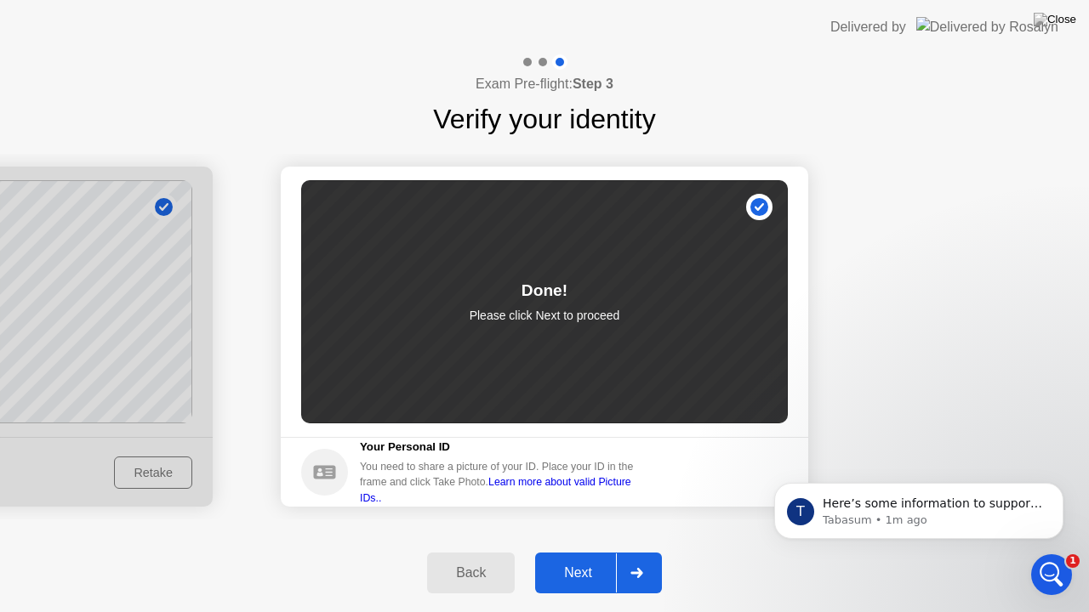
click at [585, 552] on div "Next" at bounding box center [578, 573] width 76 height 15
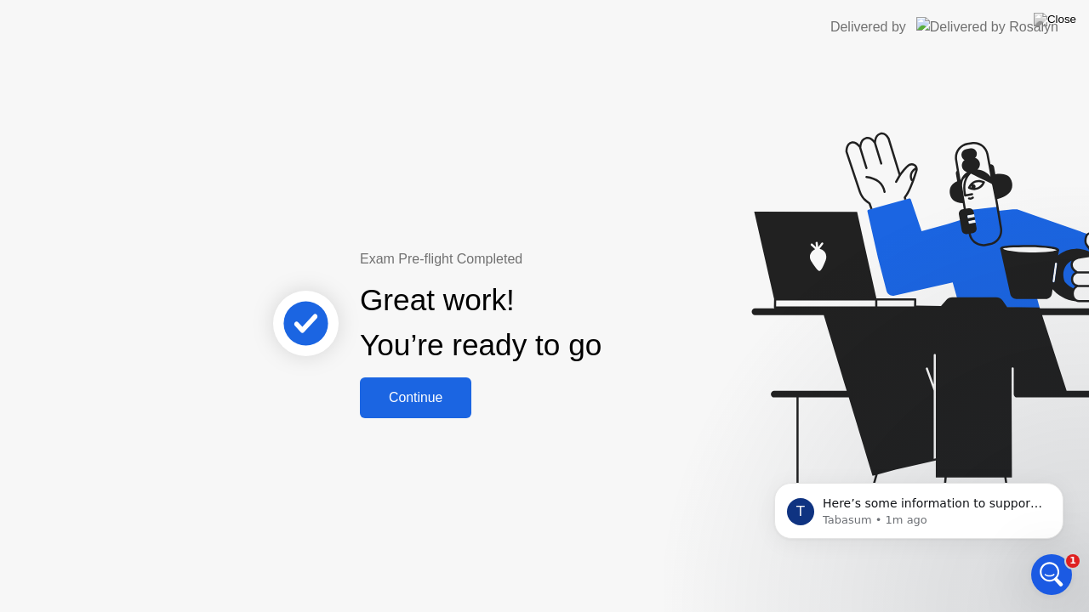
click at [405, 390] on div "Continue" at bounding box center [415, 397] width 101 height 15
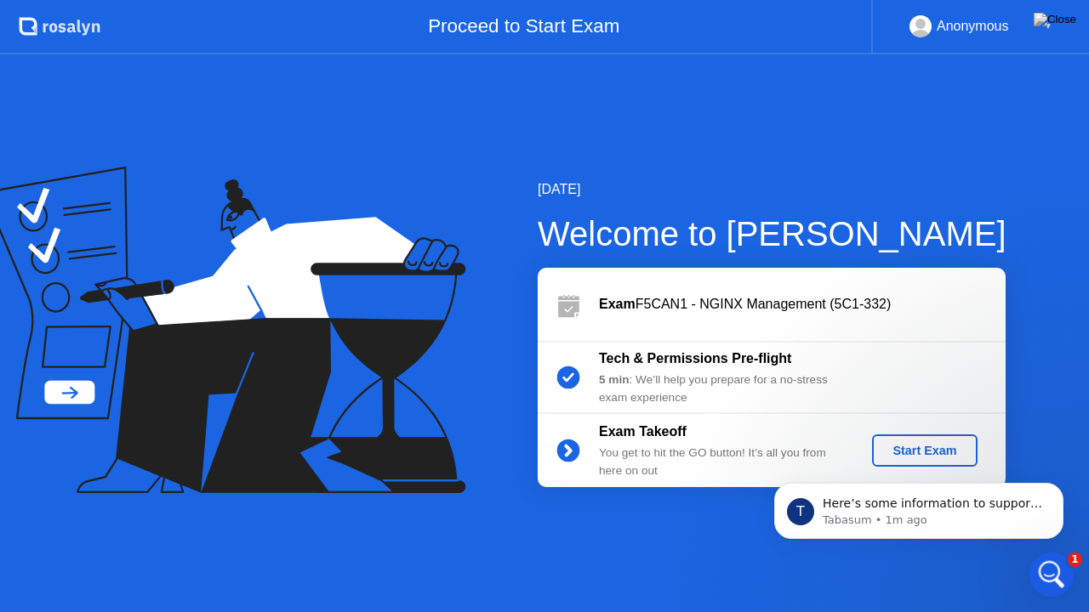
click at [1069, 552] on html at bounding box center [1048, 572] width 41 height 41
click at [991, 521] on p "Tabasum • 1m ago" at bounding box center [931, 520] width 219 height 15
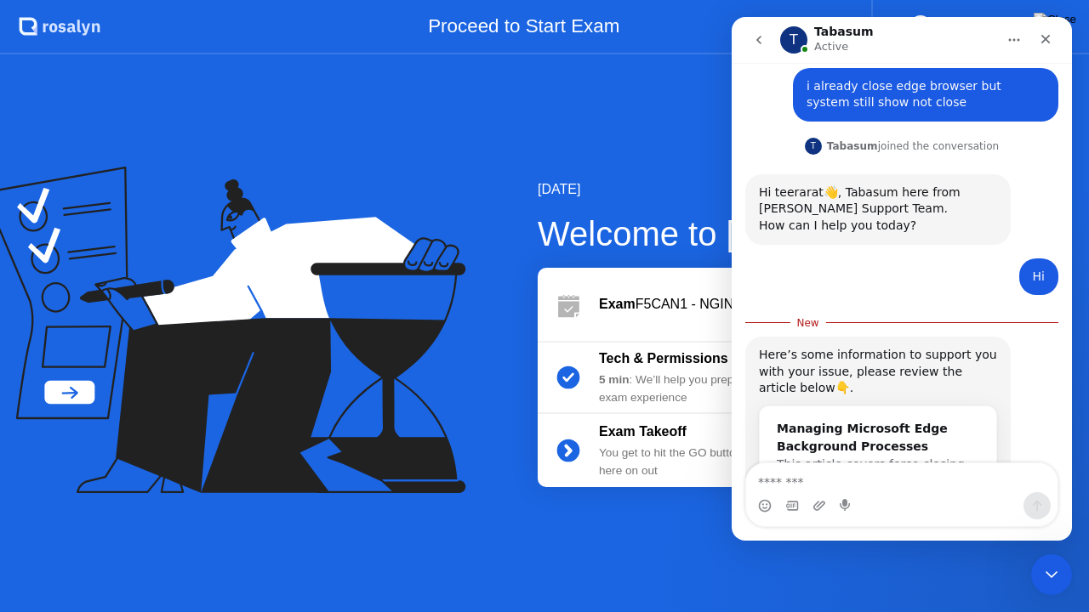
scroll to position [1079, 0]
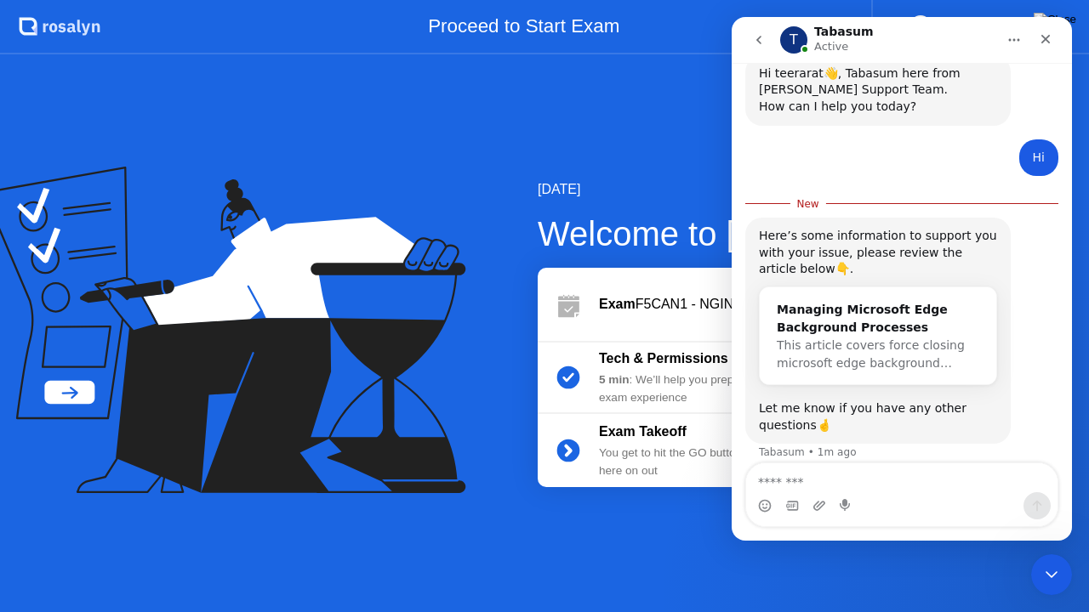
click at [947, 492] on textarea "Message…" at bounding box center [901, 478] width 311 height 29
type textarea "**********"
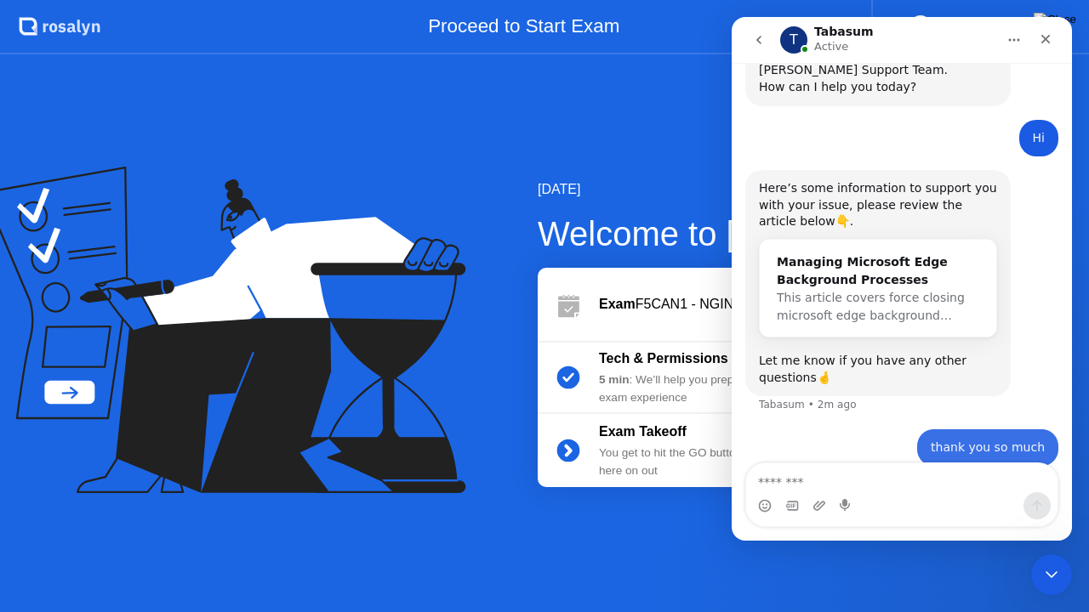
scroll to position [1102, 0]
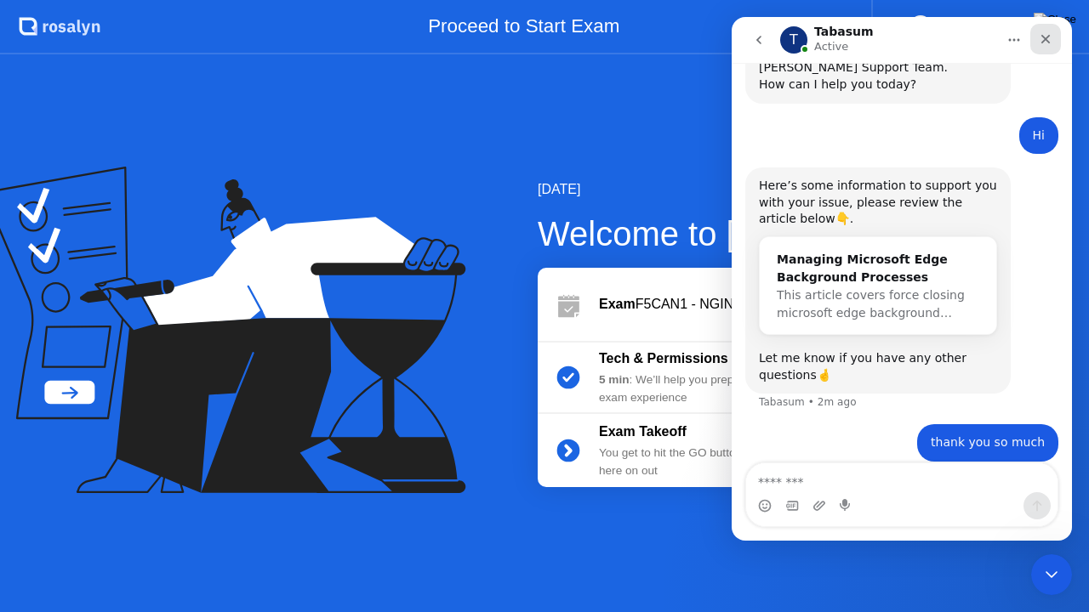
click at [1050, 34] on icon "Close" at bounding box center [1045, 39] width 14 height 14
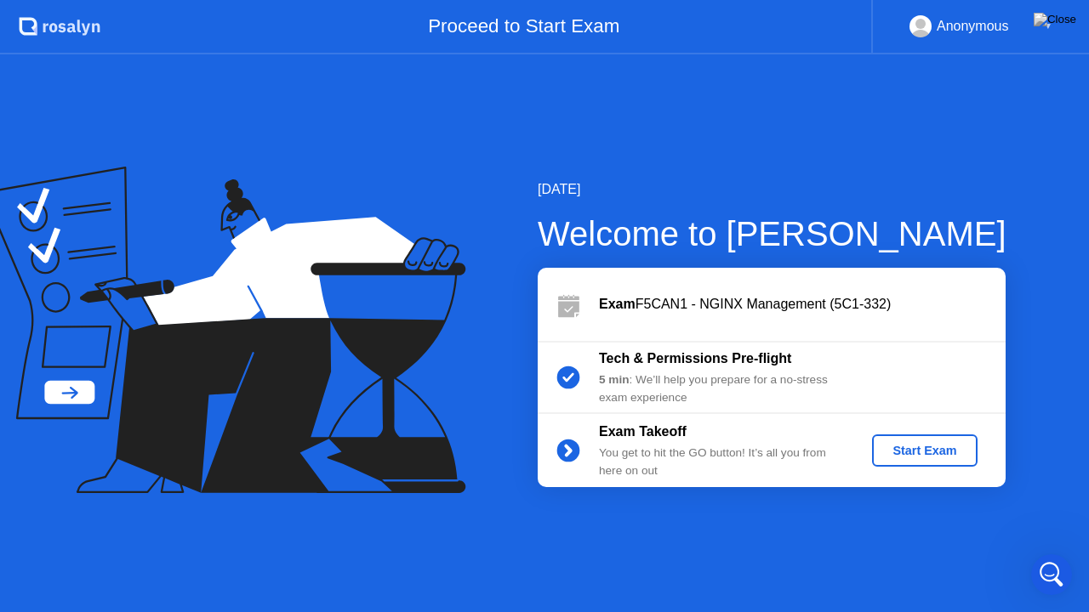
click at [907, 450] on div "Start Exam" at bounding box center [924, 451] width 91 height 14
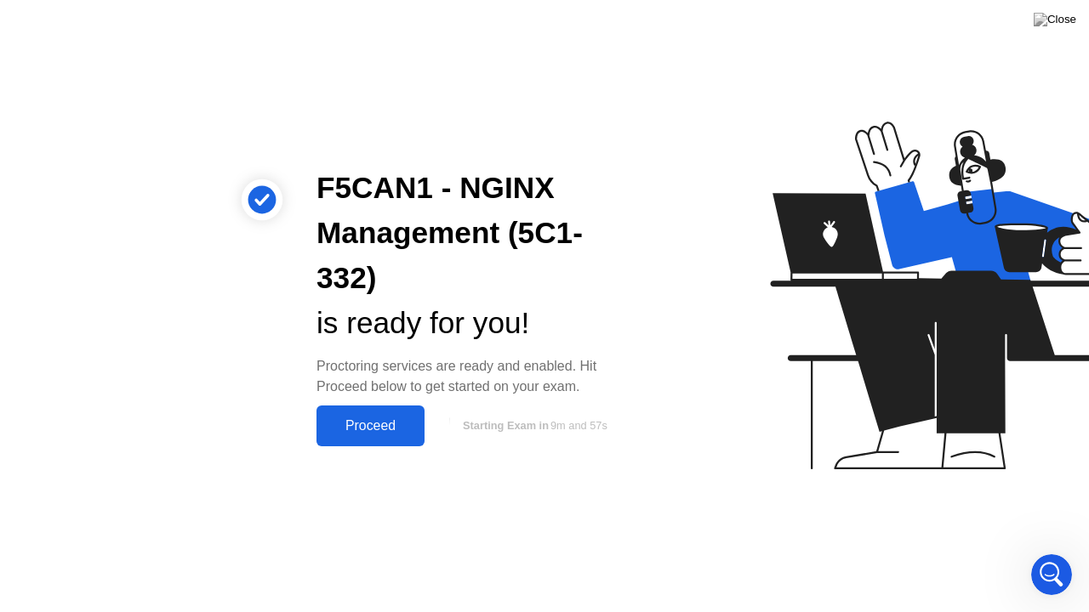
click at [373, 421] on div "Proceed" at bounding box center [370, 425] width 98 height 15
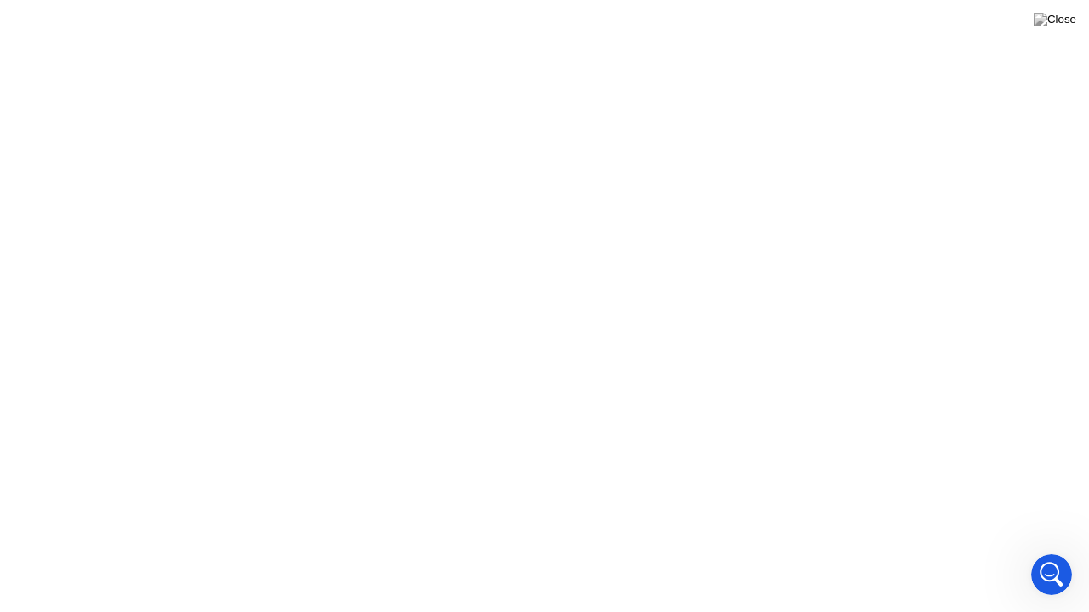
scroll to position [1099, 0]
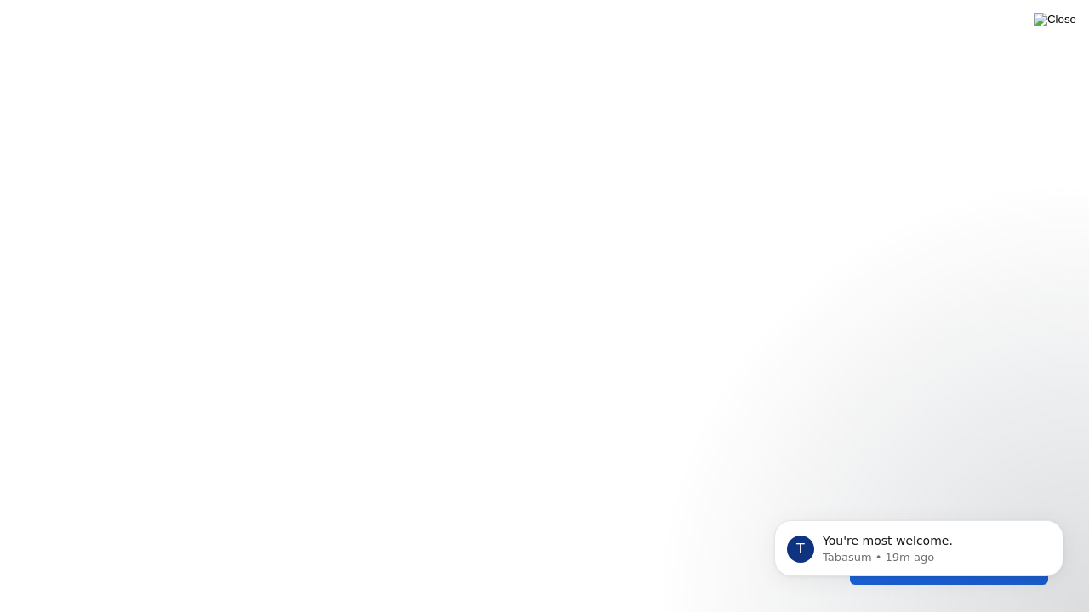
click at [1068, 26] on img at bounding box center [1054, 20] width 43 height 14
